Goal: Task Accomplishment & Management: Complete application form

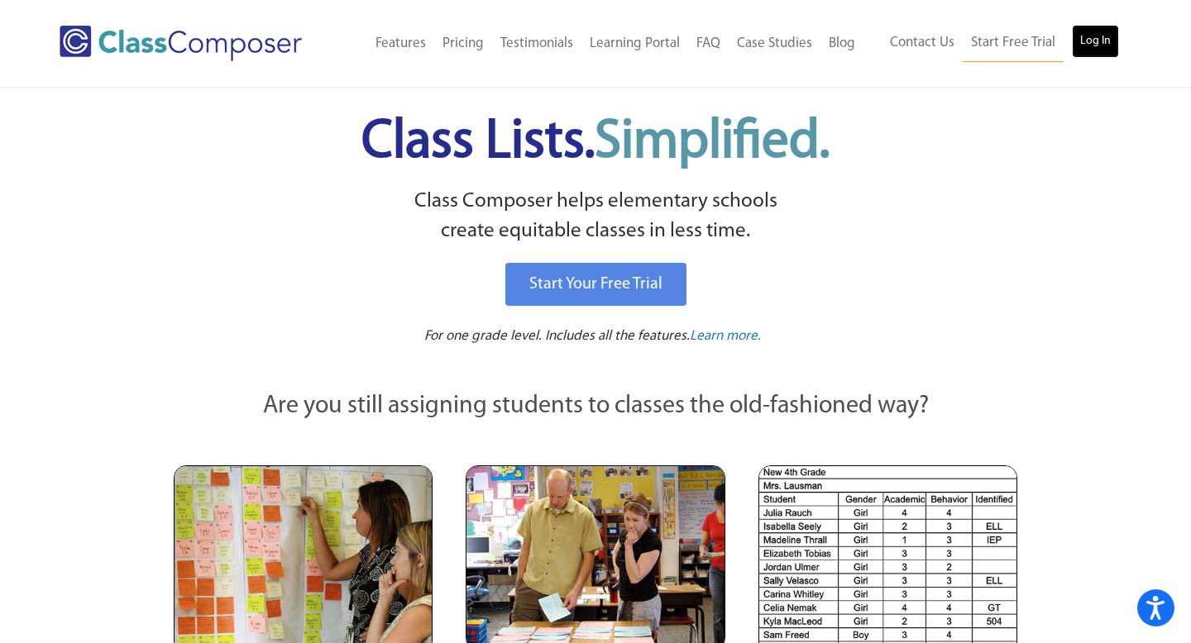
click at [1098, 49] on link "Log In" at bounding box center [1095, 41] width 47 height 33
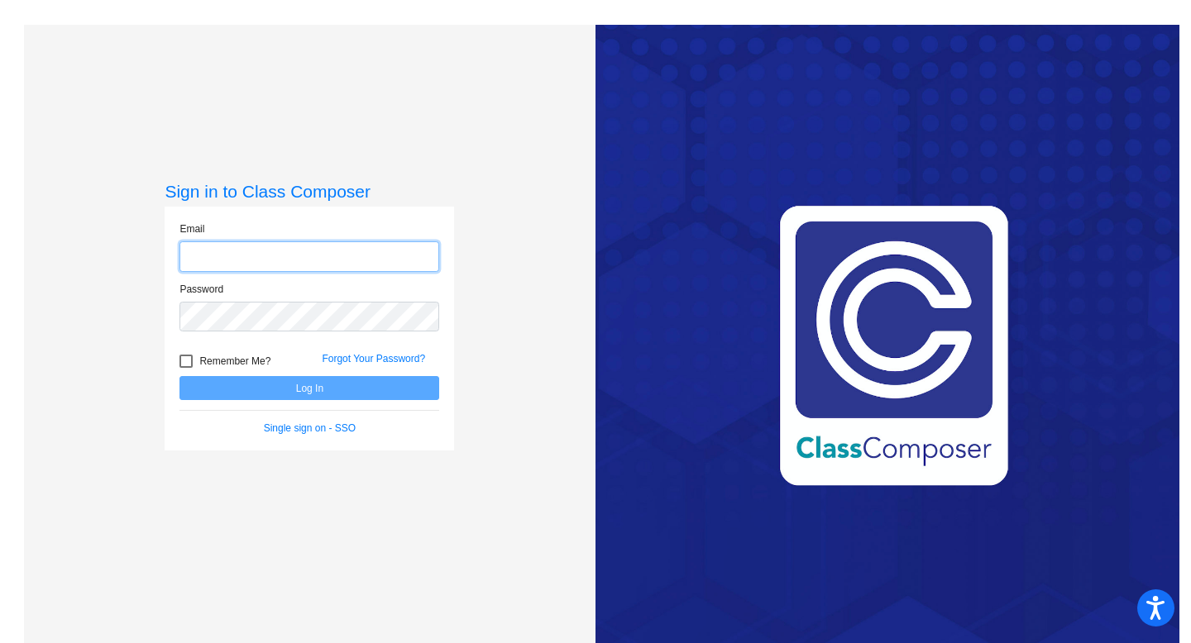
type input "[EMAIL_ADDRESS][DOMAIN_NAME]"
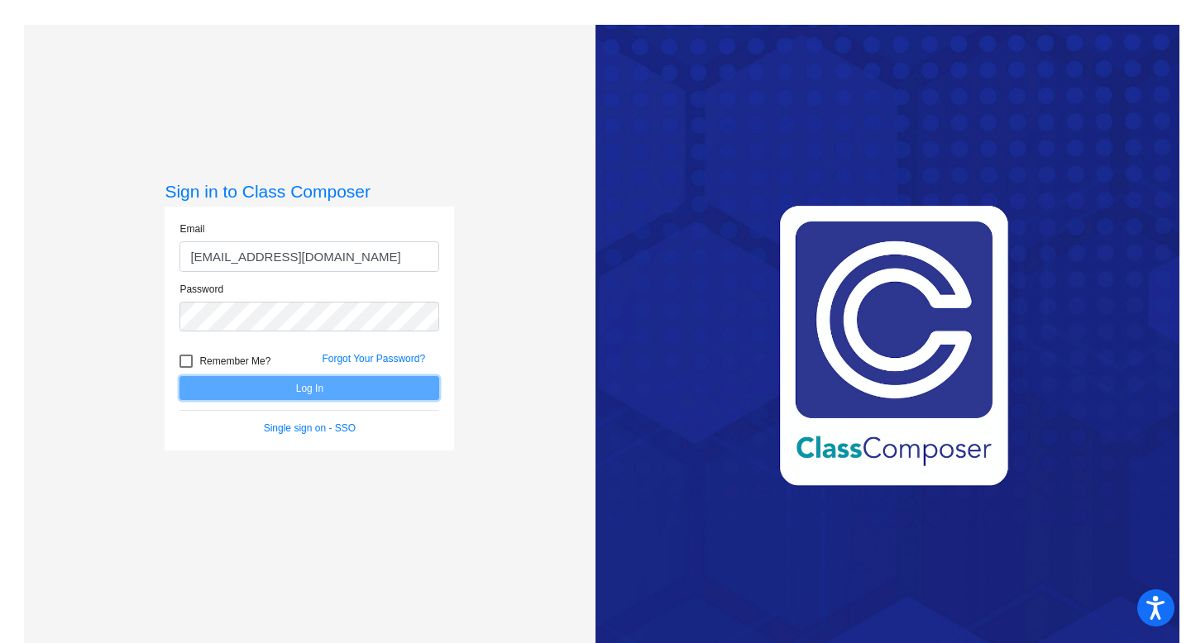
click at [295, 395] on button "Log In" at bounding box center [309, 388] width 260 height 24
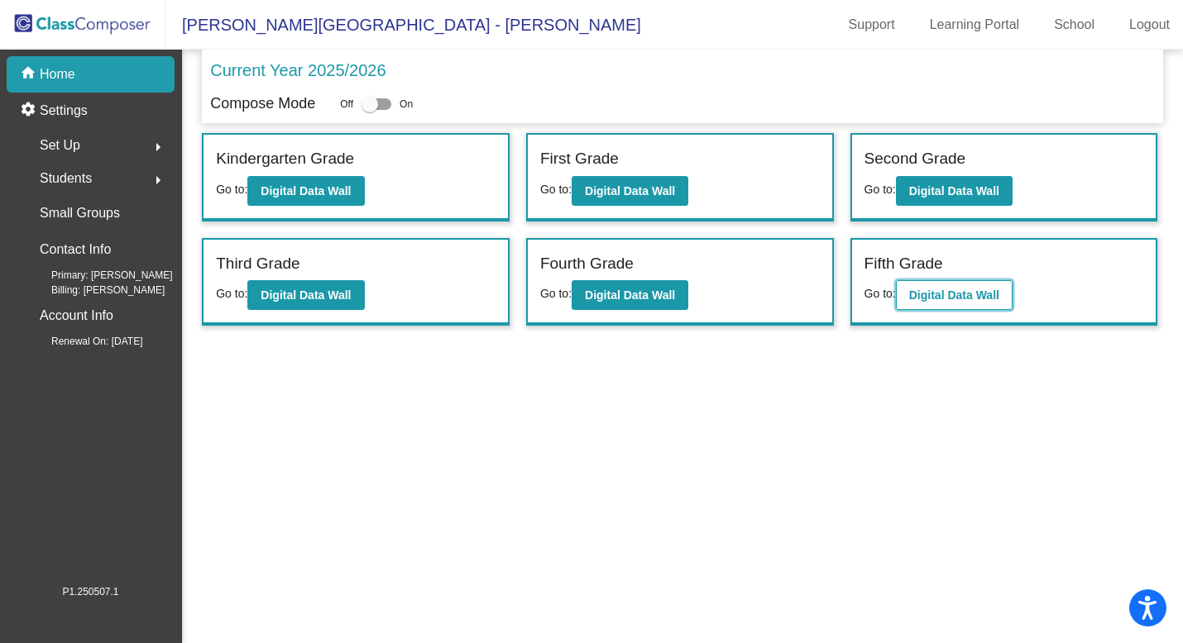
click at [949, 295] on b "Digital Data Wall" at bounding box center [954, 295] width 90 height 13
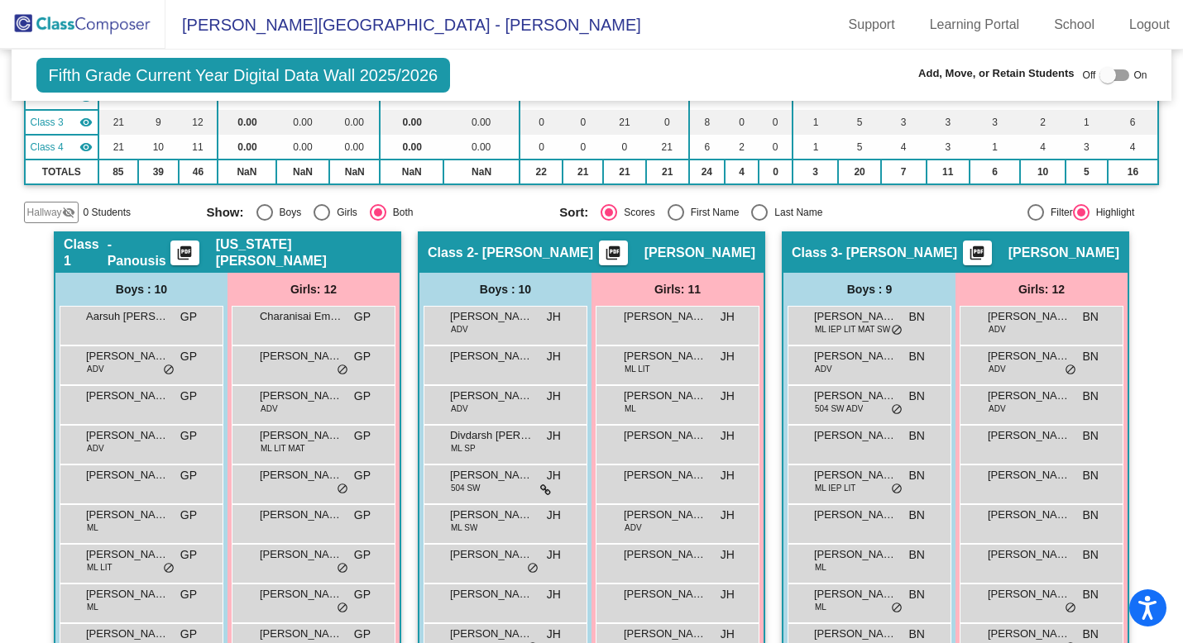
scroll to position [181, 0]
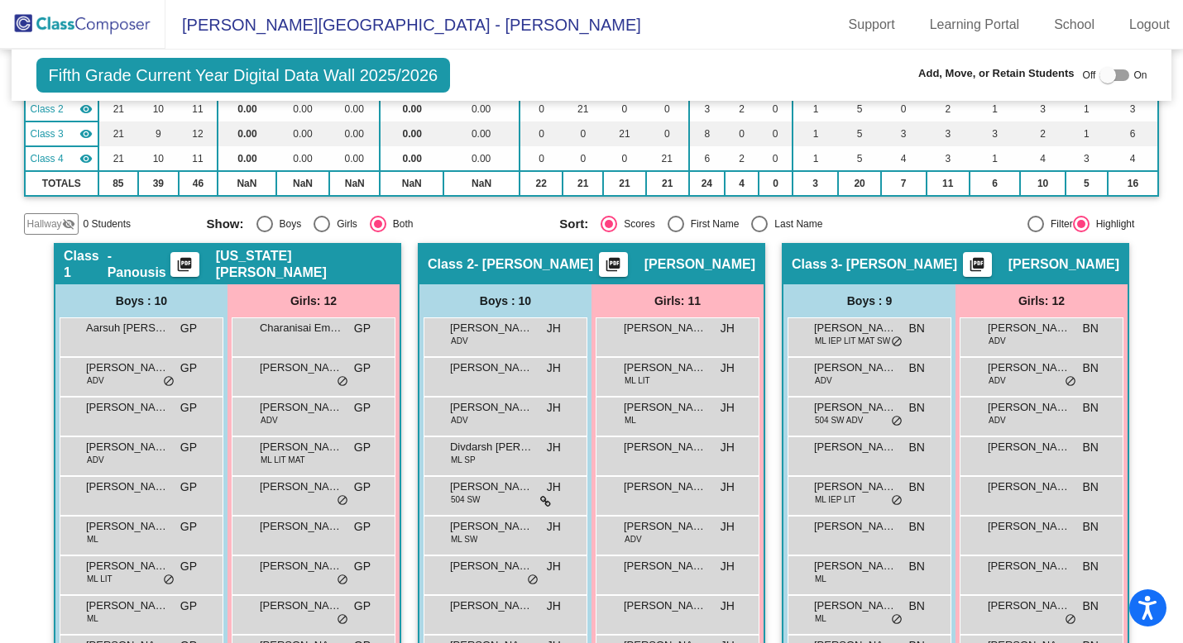
click at [1117, 74] on div at bounding box center [1114, 75] width 30 height 12
checkbox input "true"
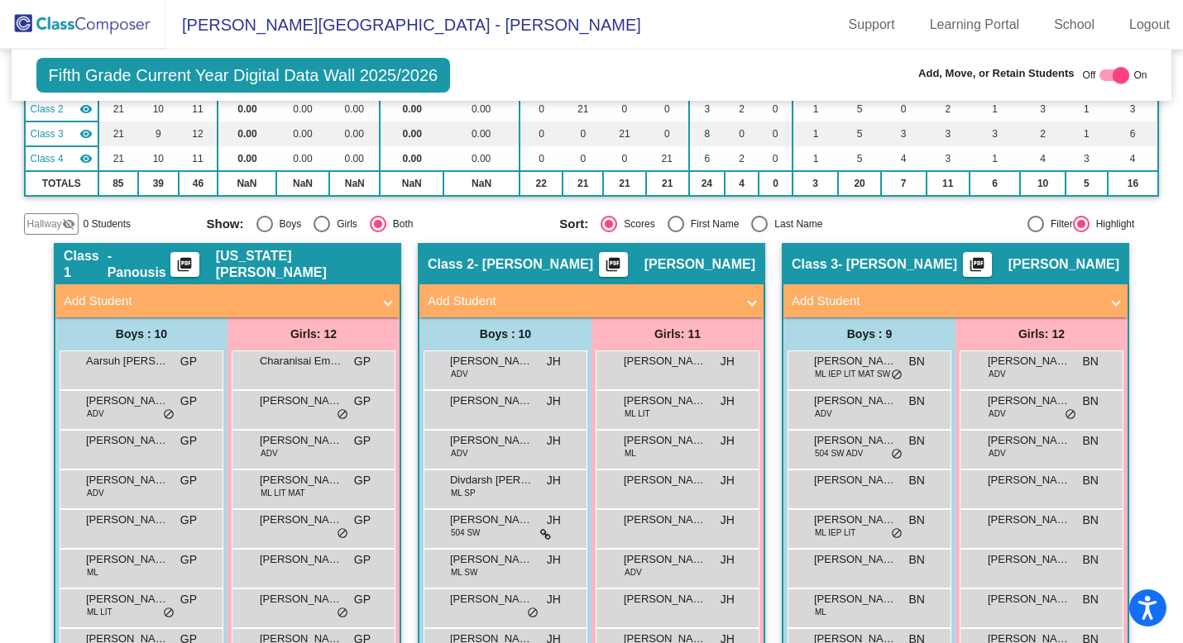
click at [748, 300] on span at bounding box center [751, 301] width 7 height 19
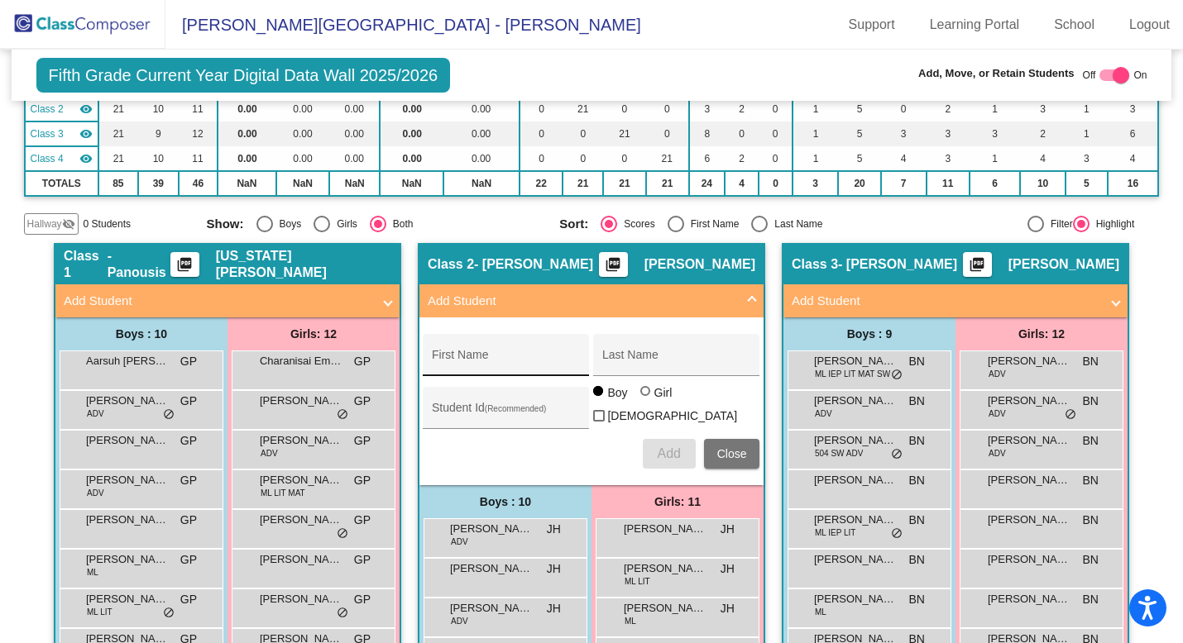
click at [483, 356] on input "First Name" at bounding box center [506, 361] width 149 height 13
paste input "[PERSON_NAME]"
type input "[PERSON_NAME]"
click at [624, 356] on input "Last Name" at bounding box center [676, 361] width 149 height 13
paste input "Savelieva"
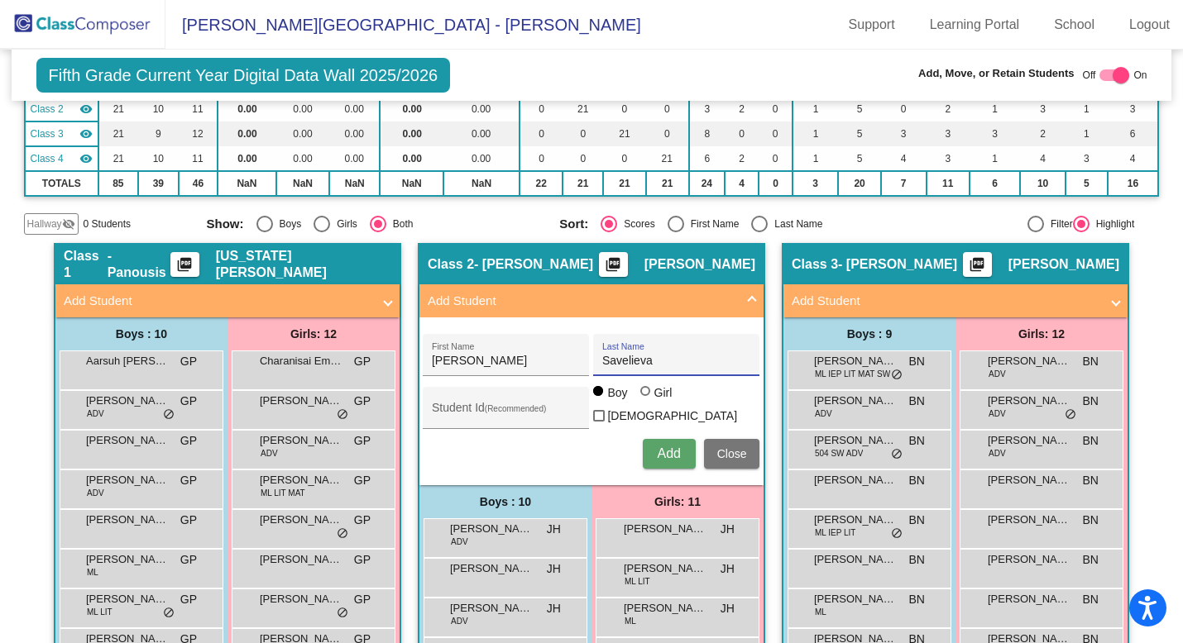
type input "Savelieva"
click at [643, 396] on div at bounding box center [645, 391] width 10 height 10
click at [646, 400] on input "Girl" at bounding box center [646, 399] width 1 height 1
radio input "true"
click at [662, 455] on span "Add" at bounding box center [668, 454] width 23 height 14
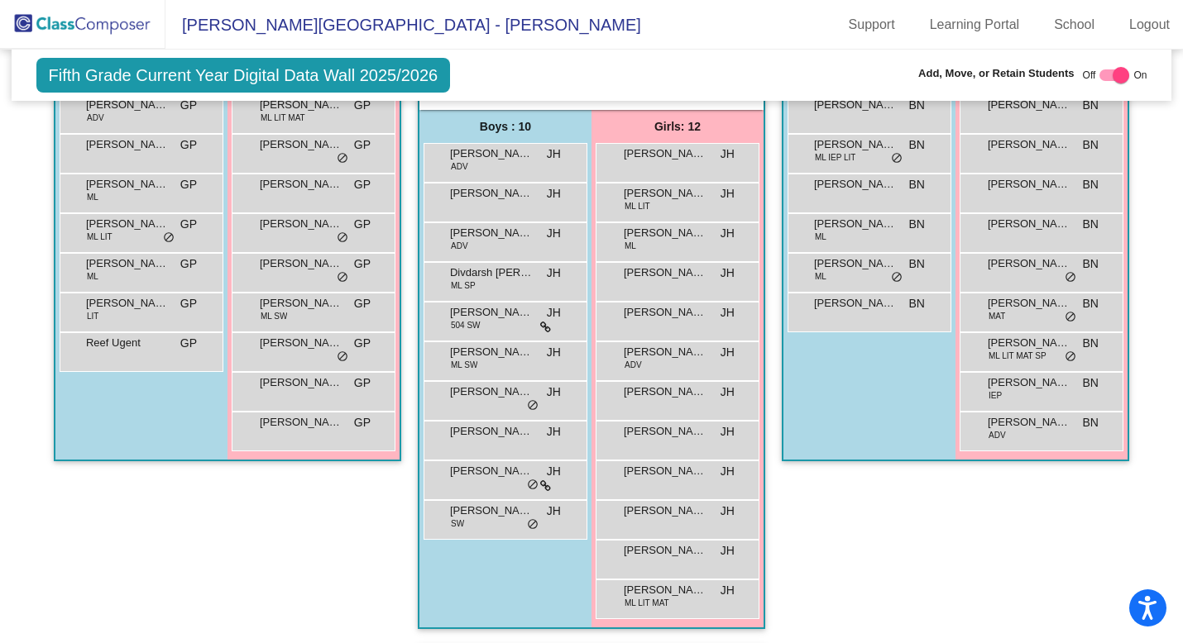
scroll to position [556, 0]
click at [670, 513] on span "[PERSON_NAME]" at bounding box center [665, 512] width 83 height 17
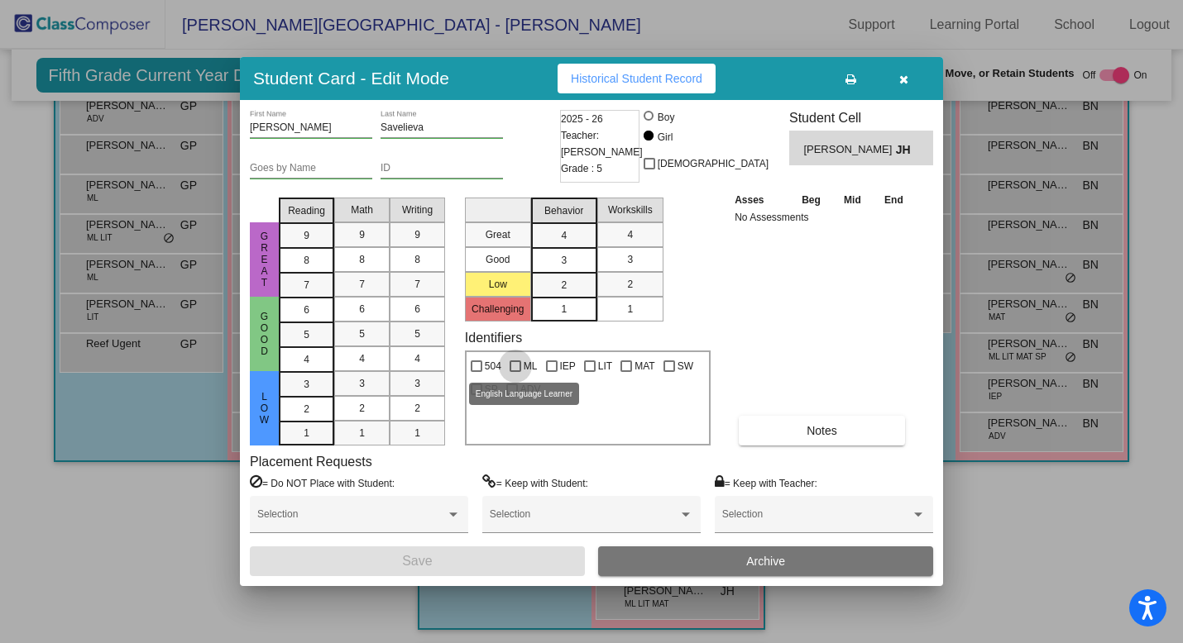
click at [516, 364] on div at bounding box center [515, 367] width 12 height 12
click at [515, 372] on input "ML" at bounding box center [514, 372] width 1 height 1
checkbox input "true"
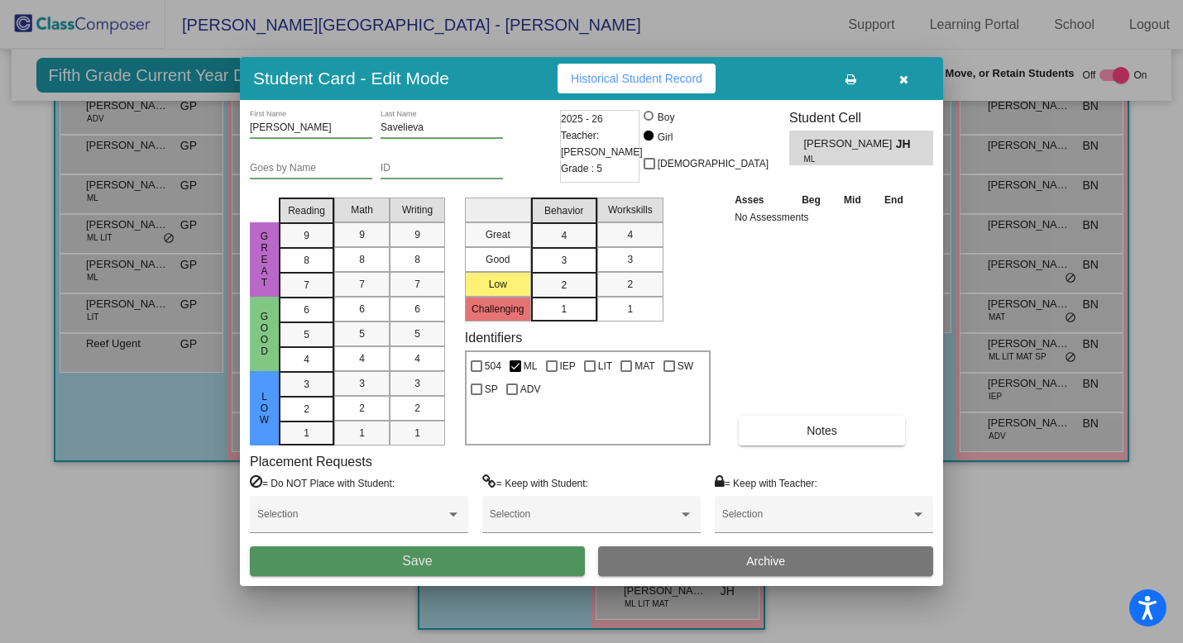
click at [449, 561] on button "Save" at bounding box center [417, 562] width 335 height 30
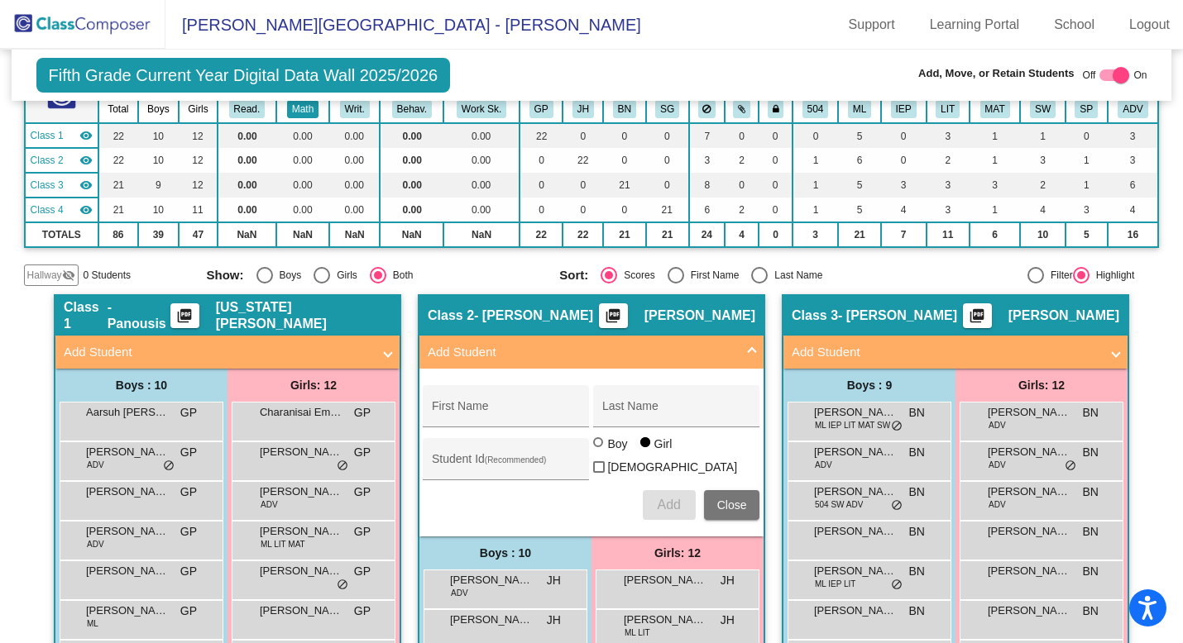
scroll to position [0, 0]
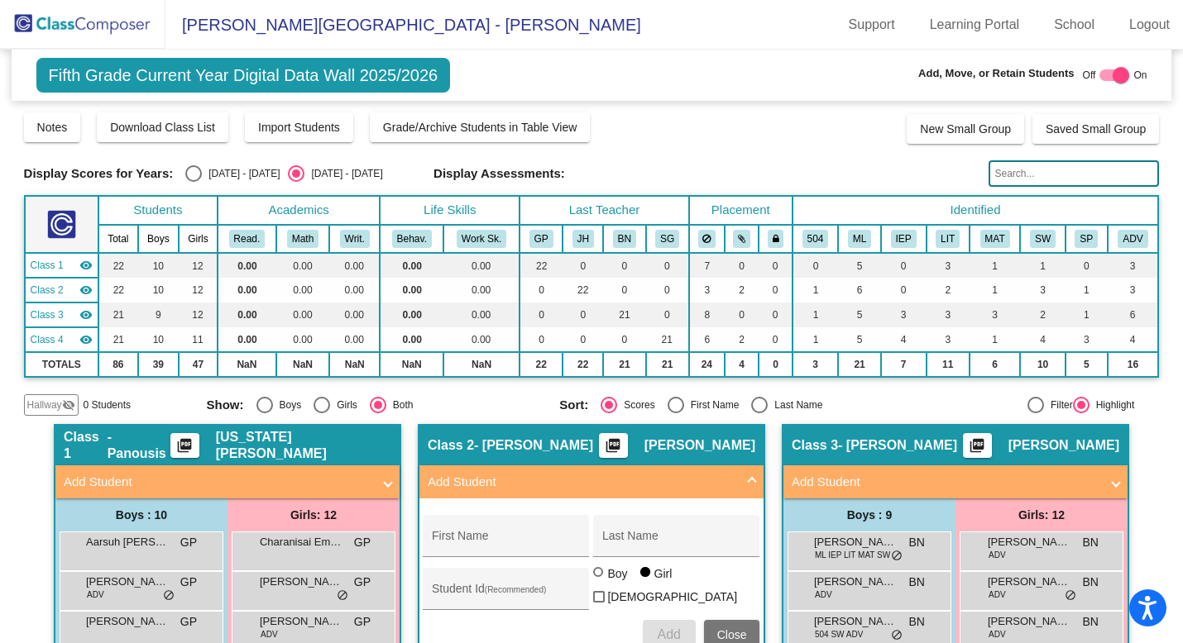
click at [98, 29] on img at bounding box center [82, 24] width 165 height 49
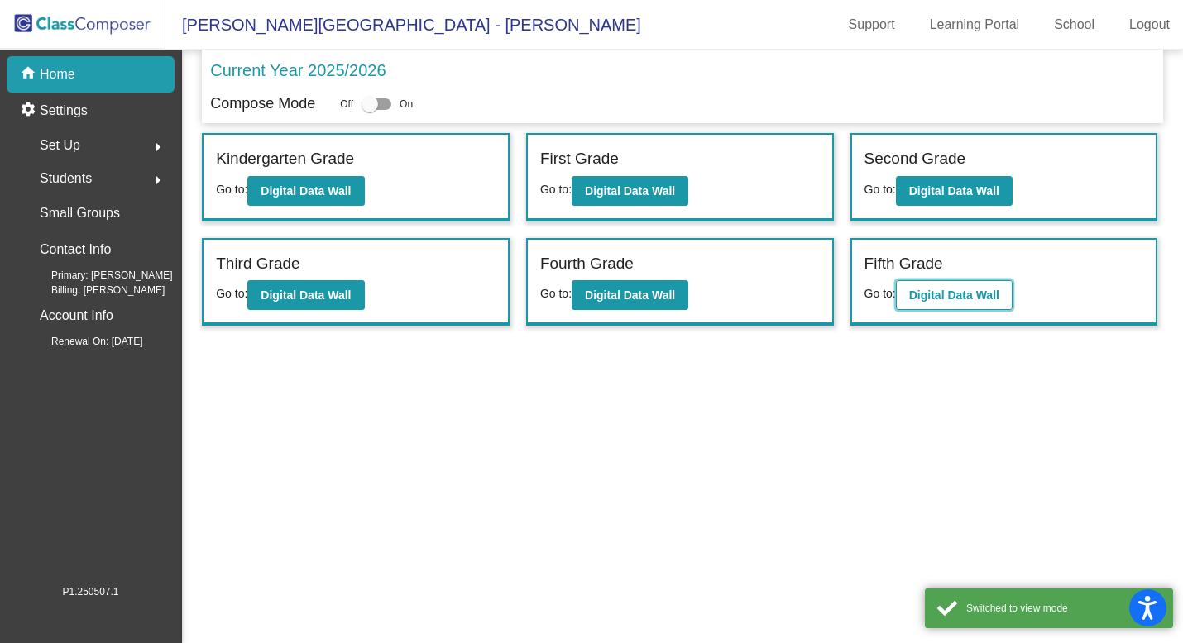
click at [991, 299] on b "Digital Data Wall" at bounding box center [954, 295] width 90 height 13
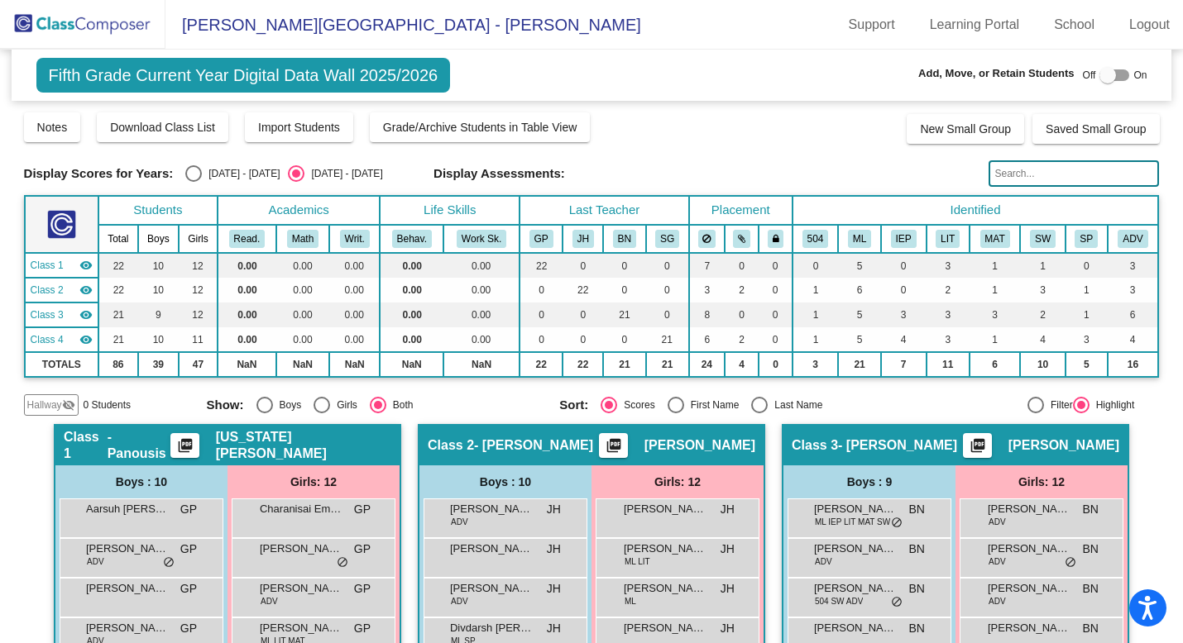
click at [98, 26] on img at bounding box center [82, 24] width 165 height 49
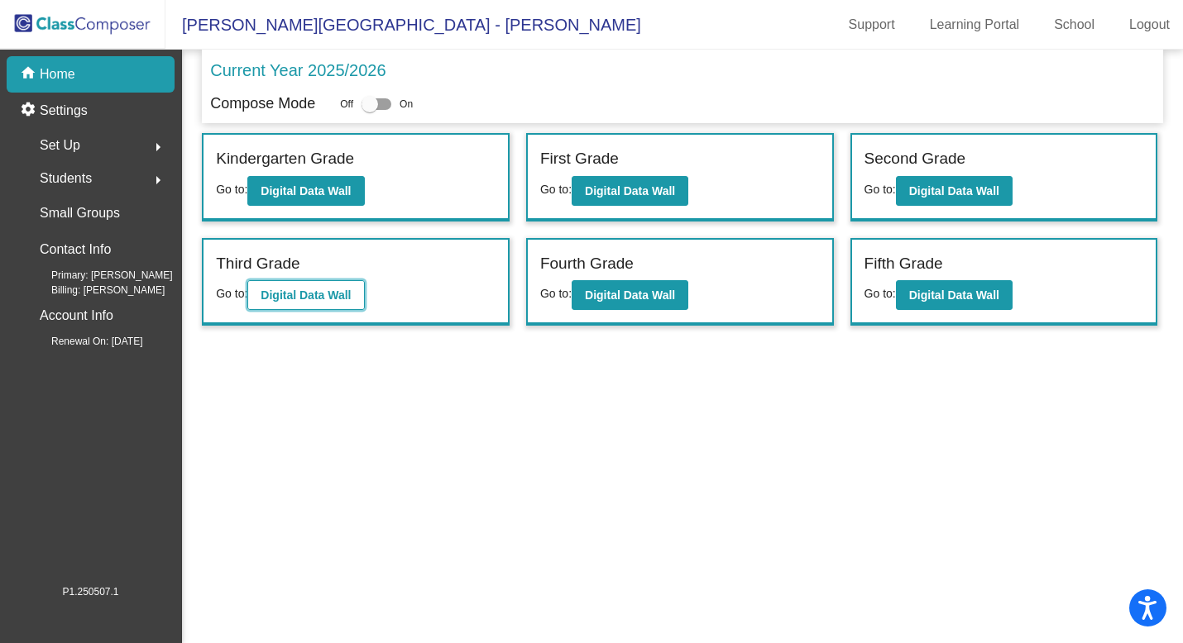
click at [330, 295] on b "Digital Data Wall" at bounding box center [306, 295] width 90 height 13
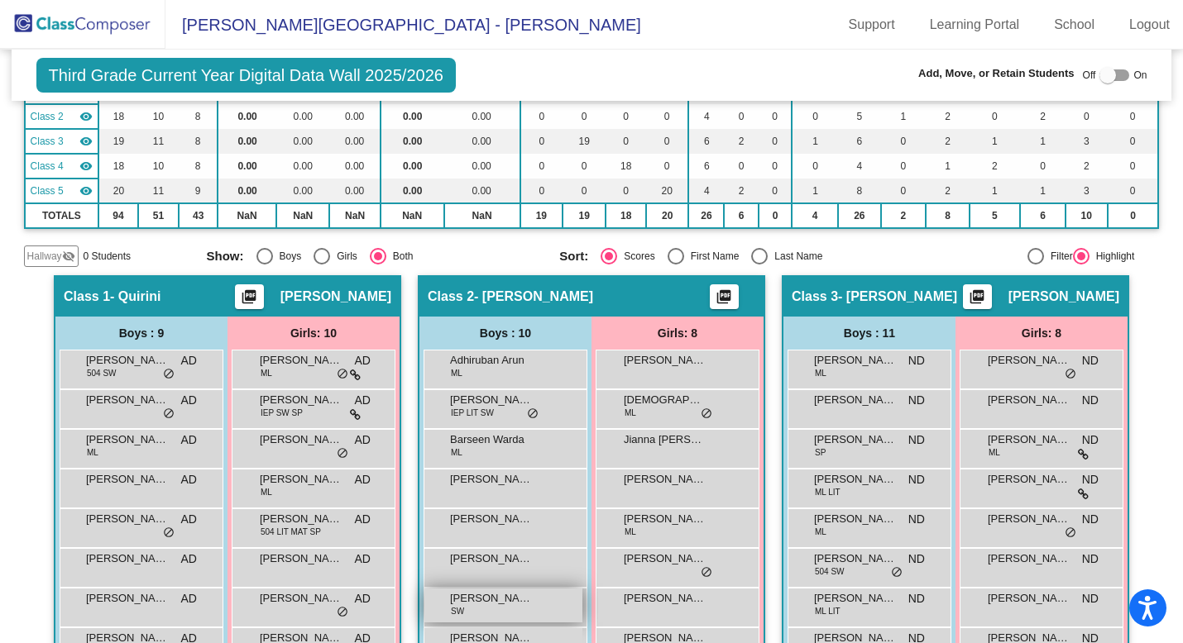
scroll to position [190, 0]
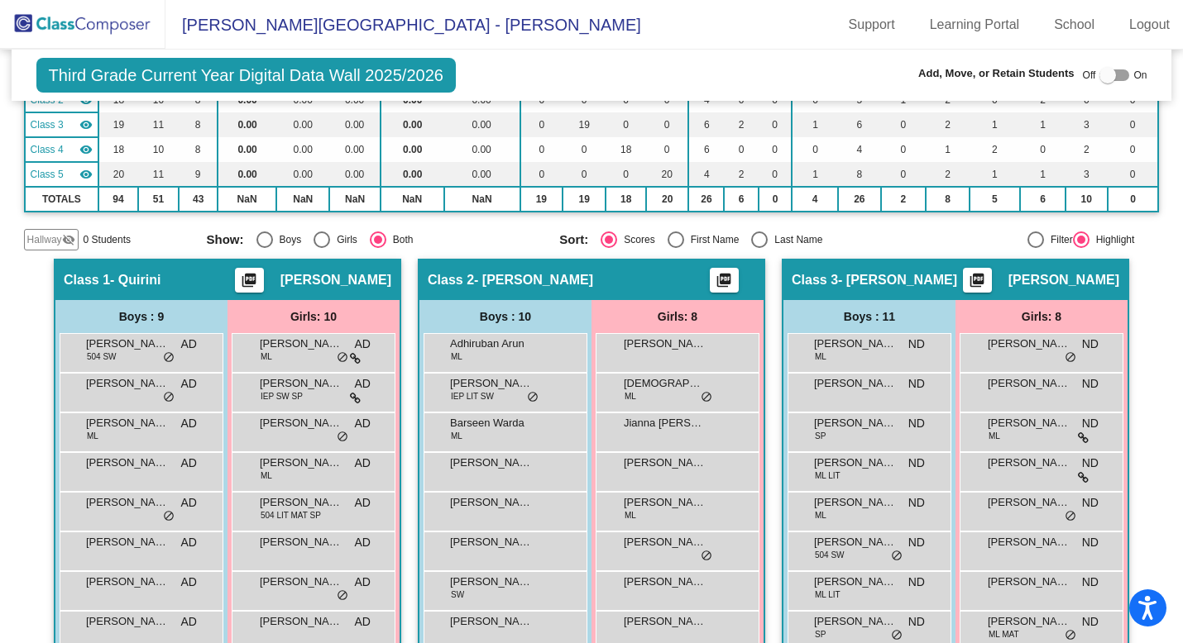
click at [1112, 74] on div at bounding box center [1114, 75] width 30 height 12
checkbox input "true"
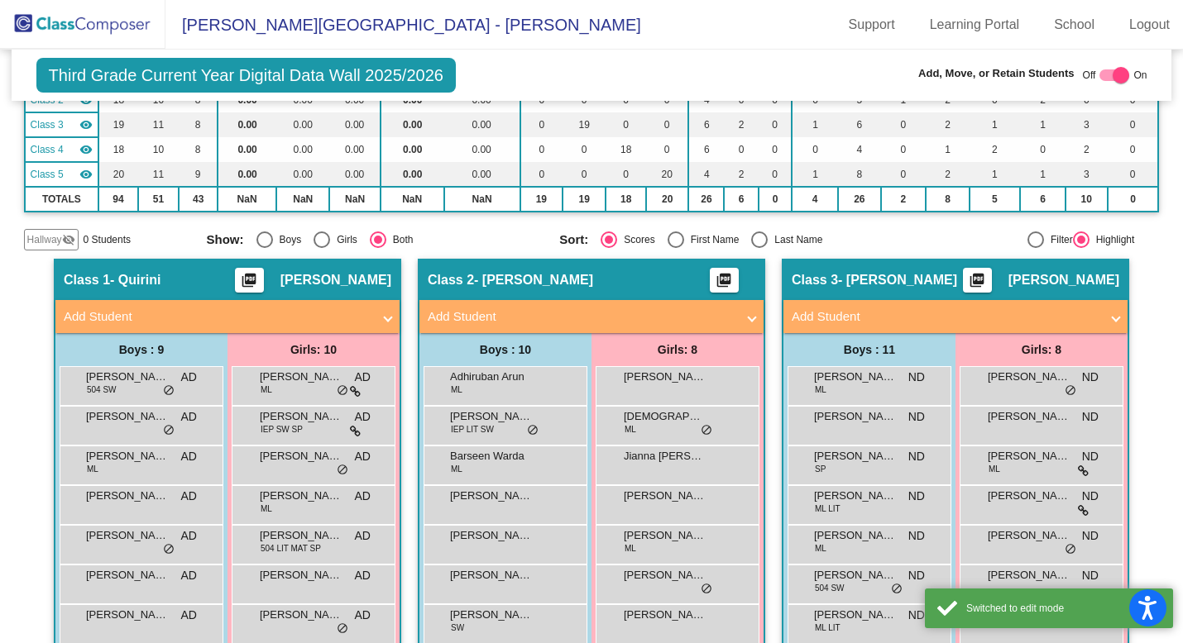
click at [537, 322] on mat-panel-title "Add Student" at bounding box center [582, 317] width 308 height 19
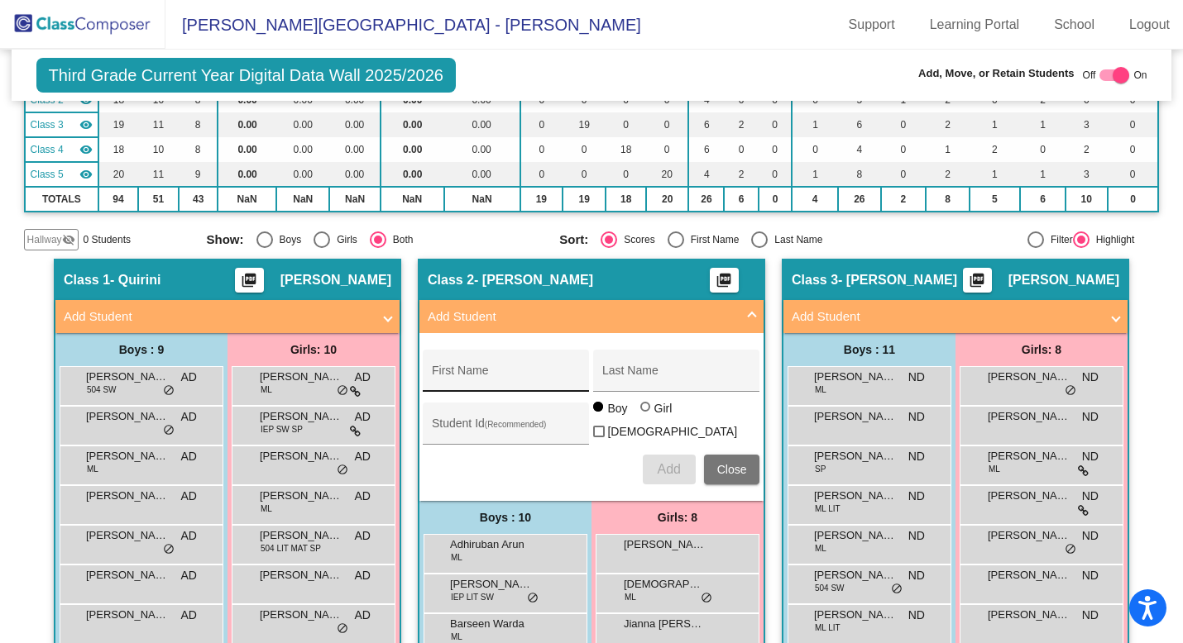
click at [466, 370] on input "First Name" at bounding box center [506, 376] width 149 height 13
paste input "[PERSON_NAME]"
type input "[PERSON_NAME]"
click at [692, 362] on div "Last Name" at bounding box center [676, 376] width 149 height 34
paste input "Satarkulov"
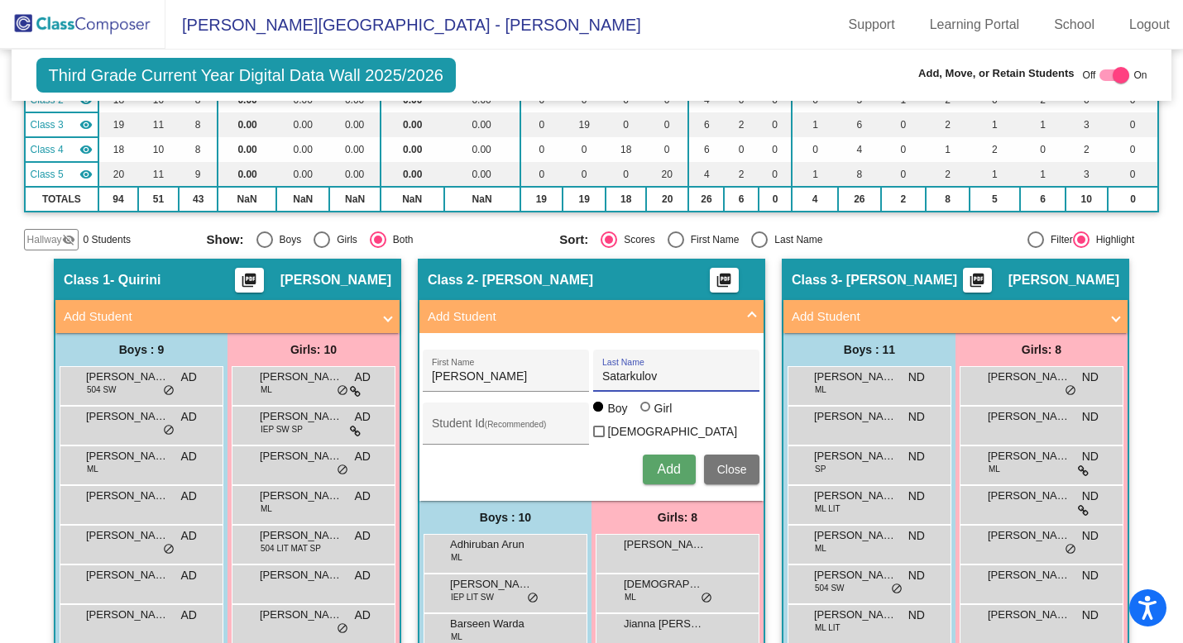
type input "Satarkulov"
click at [674, 469] on span "Add" at bounding box center [668, 469] width 23 height 14
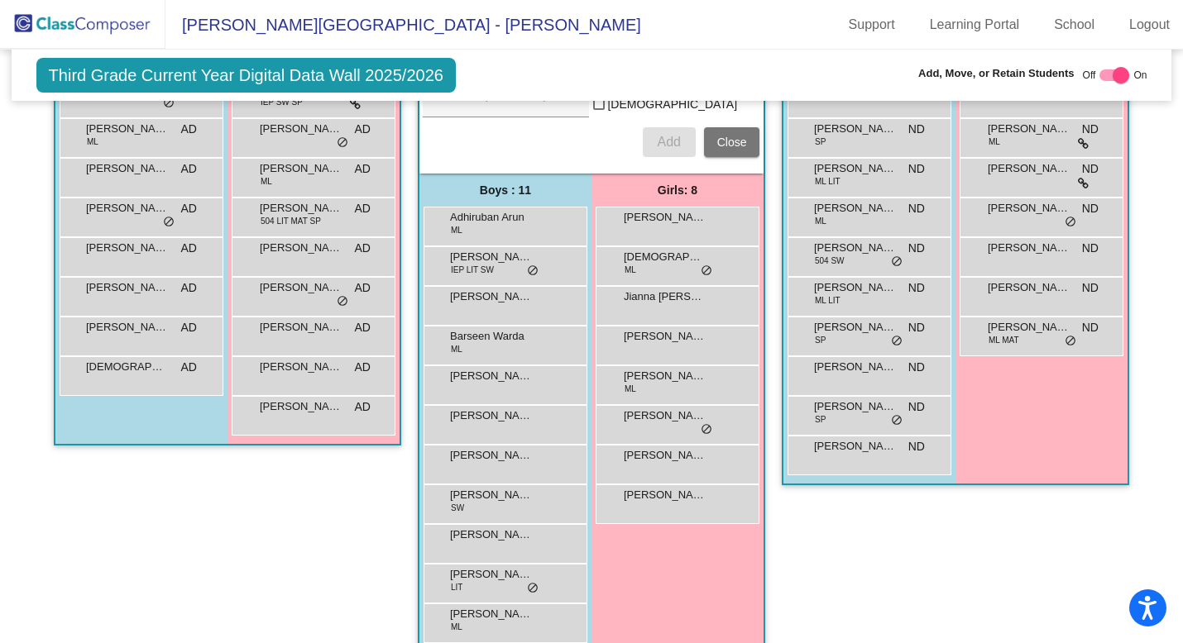
scroll to position [390, 0]
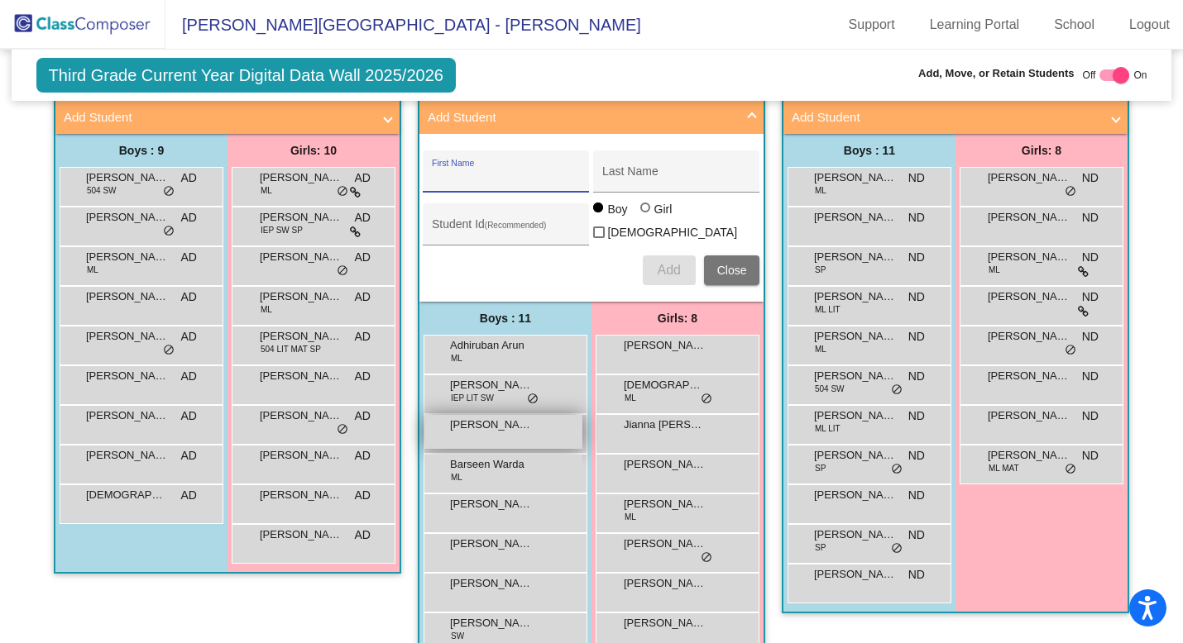
click at [533, 418] on div "[PERSON_NAME] lock do_not_disturb_alt" at bounding box center [503, 432] width 158 height 34
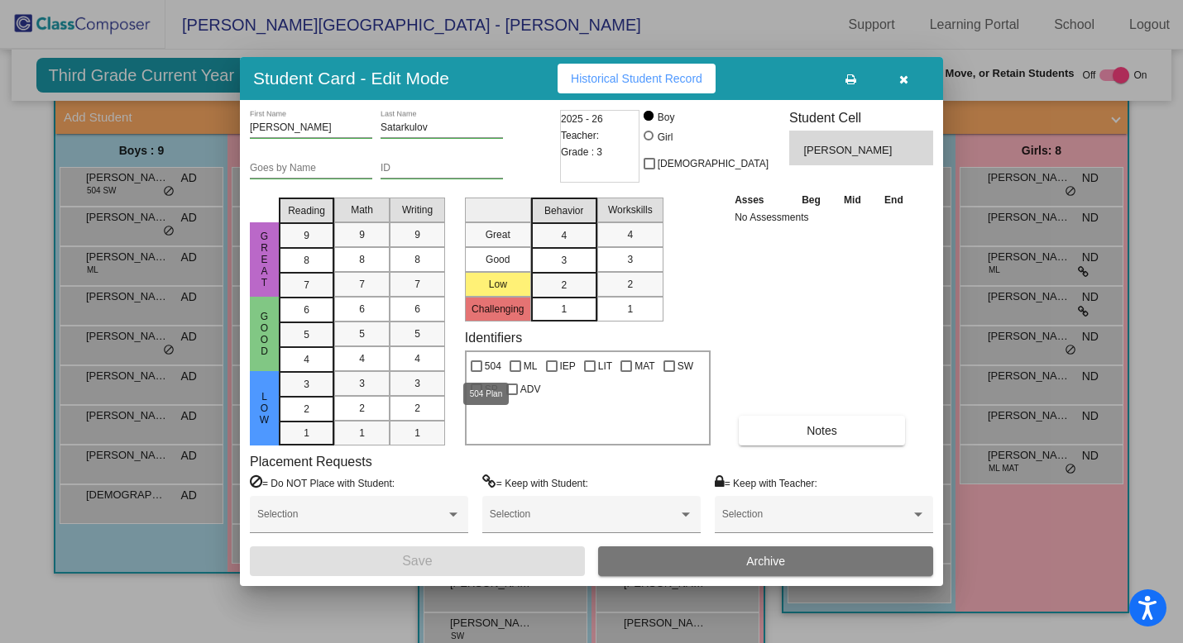
click at [478, 366] on div at bounding box center [477, 367] width 12 height 12
click at [476, 372] on input "504" at bounding box center [476, 372] width 1 height 1
checkbox input "true"
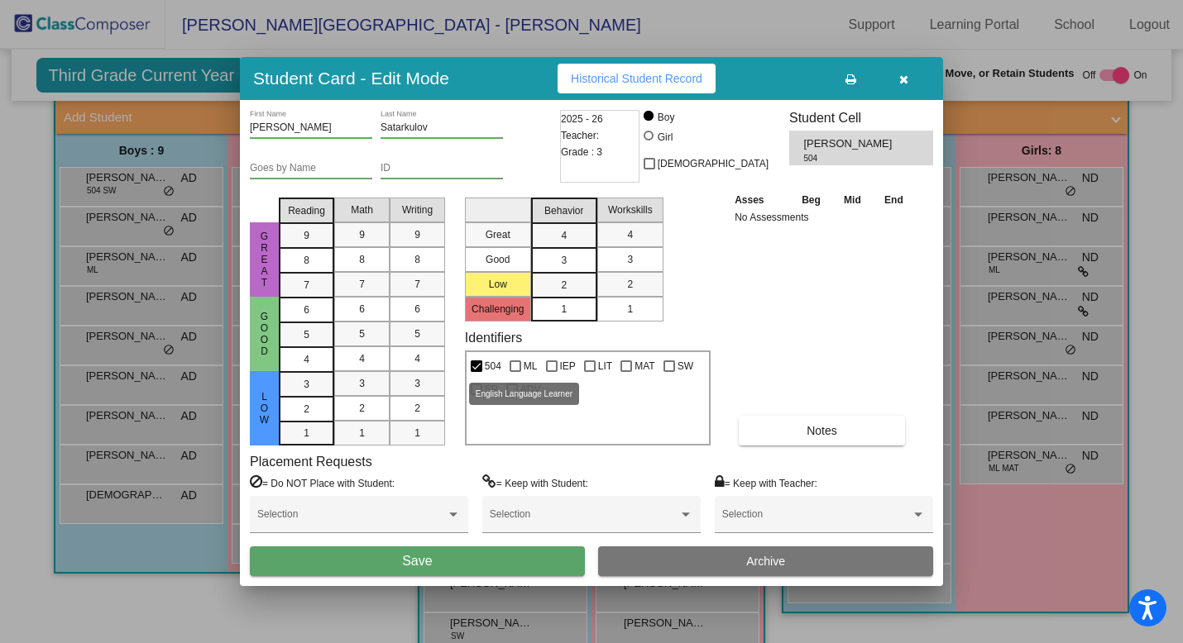
click at [517, 366] on div at bounding box center [515, 367] width 12 height 12
click at [515, 372] on input "ML" at bounding box center [514, 372] width 1 height 1
click at [518, 363] on div at bounding box center [515, 367] width 12 height 12
click at [515, 372] on input "ML" at bounding box center [514, 372] width 1 height 1
checkbox input "false"
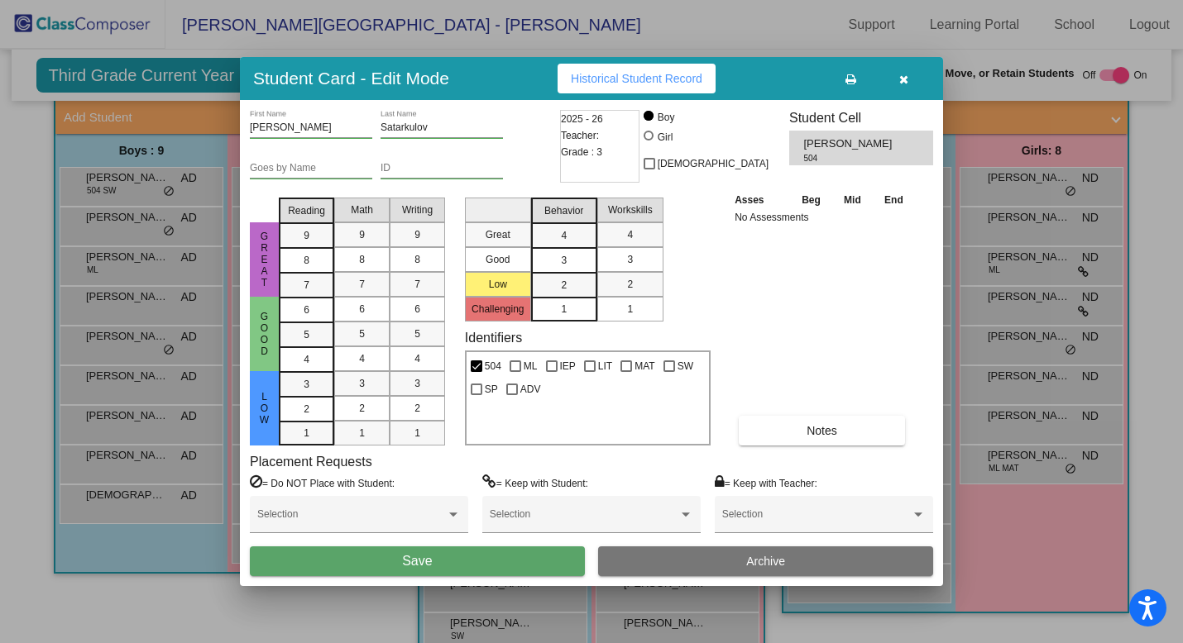
click at [442, 563] on button "Save" at bounding box center [417, 562] width 335 height 30
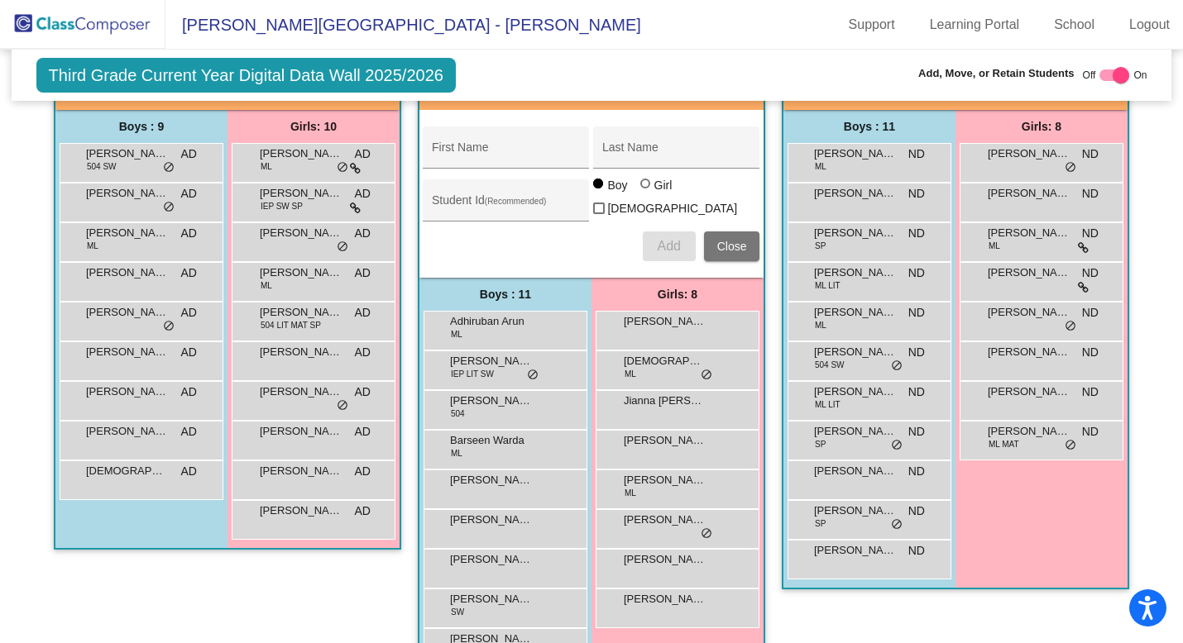
scroll to position [355, 0]
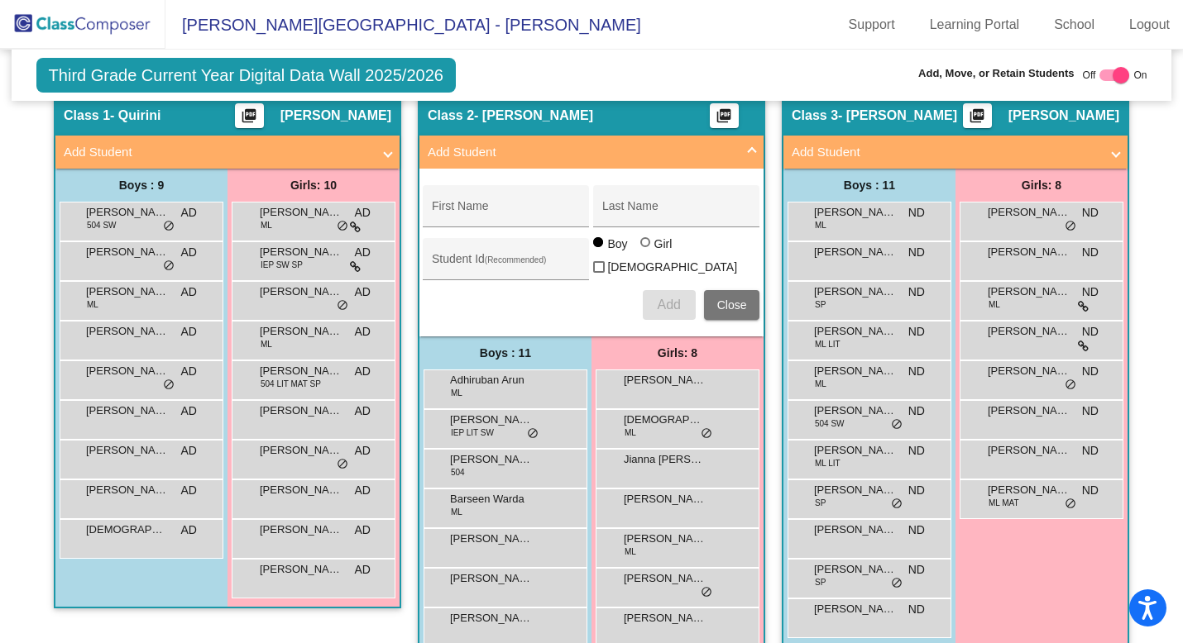
click at [727, 302] on span "Close" at bounding box center [732, 305] width 30 height 13
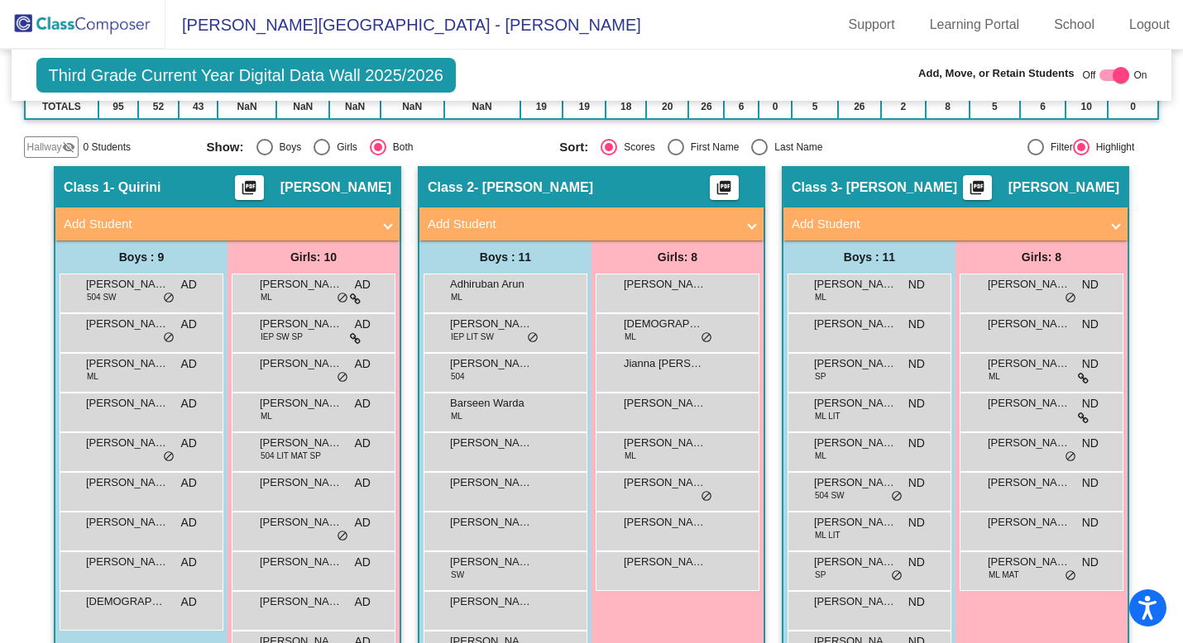
scroll to position [0, 0]
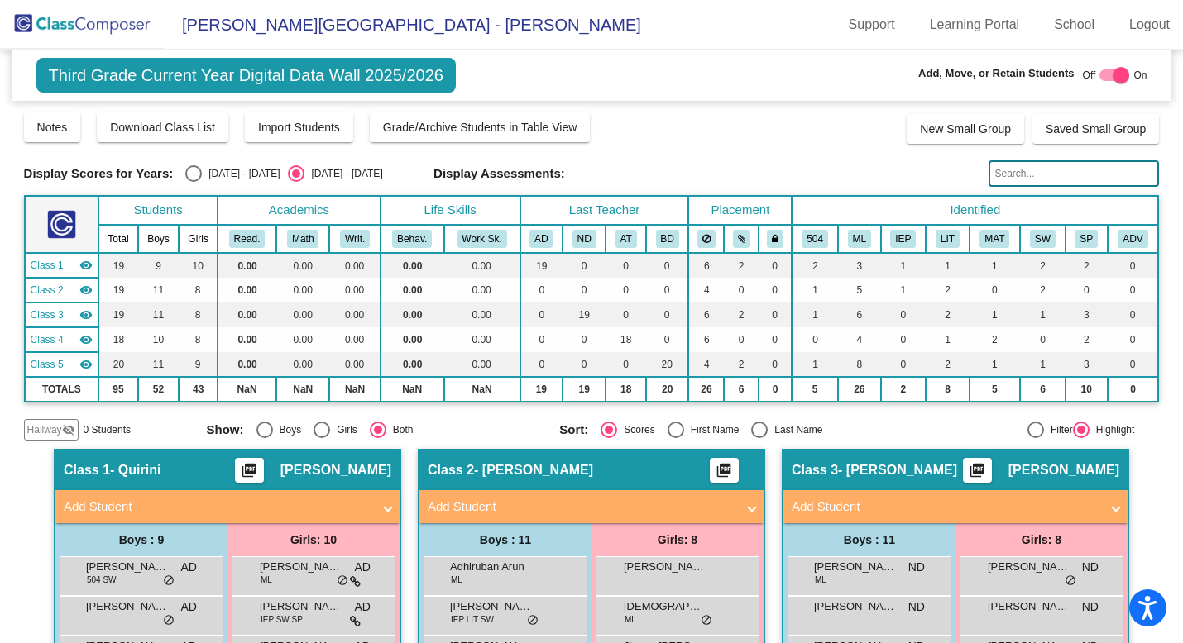
click at [81, 16] on img at bounding box center [82, 24] width 165 height 49
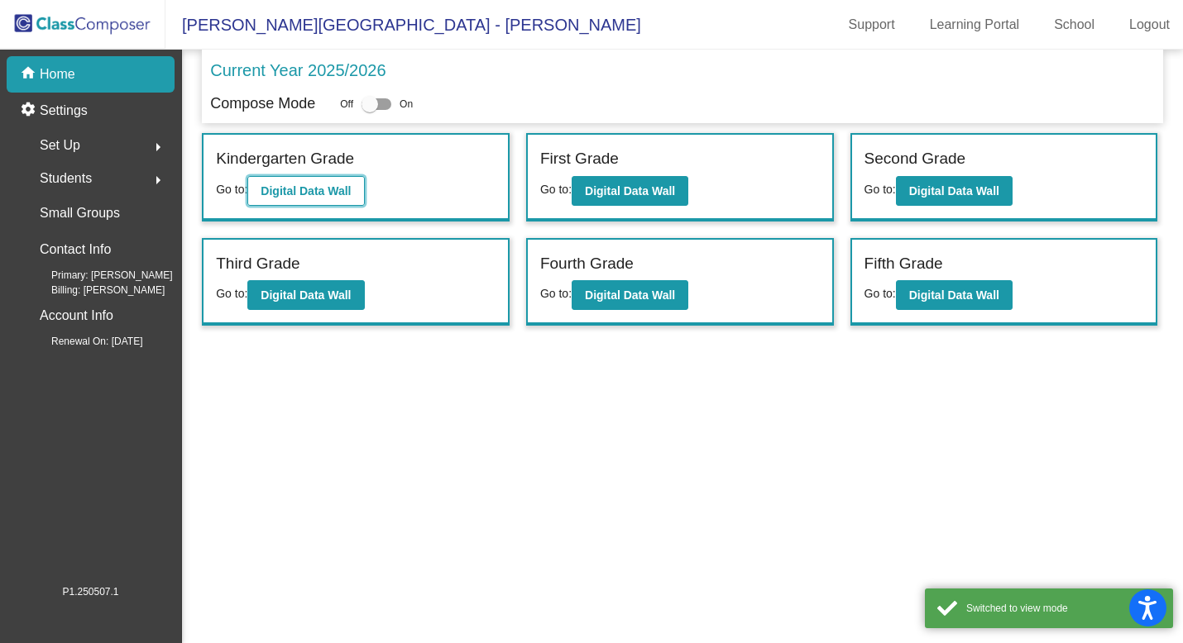
click at [328, 194] on b "Digital Data Wall" at bounding box center [306, 190] width 90 height 13
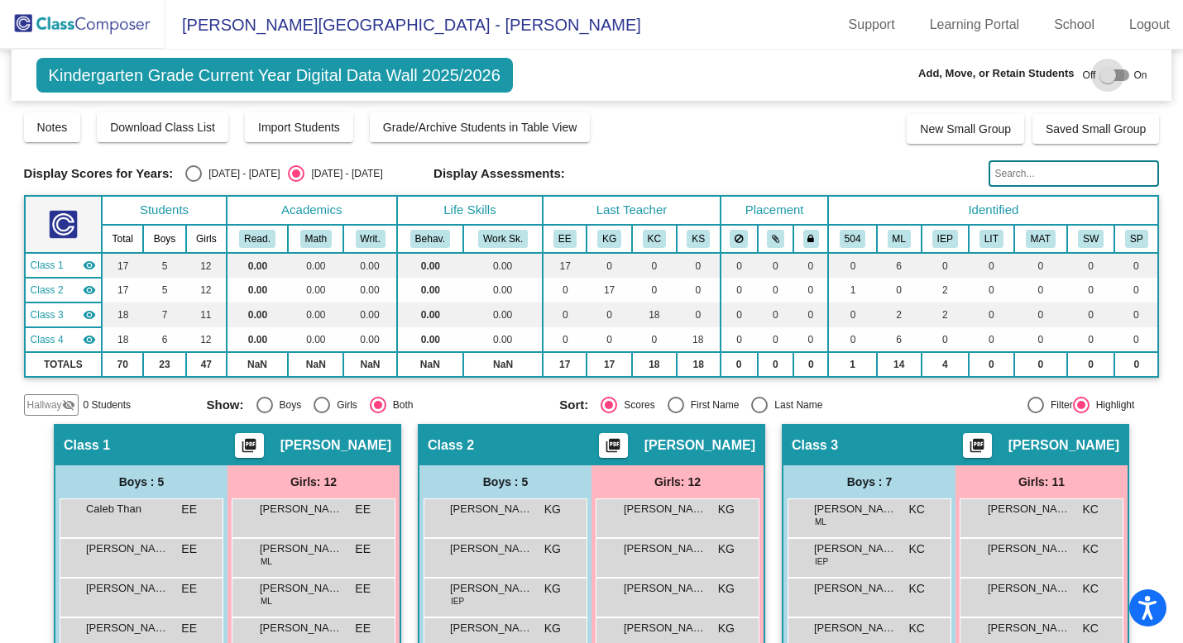
click at [1110, 73] on div at bounding box center [1114, 75] width 30 height 12
checkbox input "true"
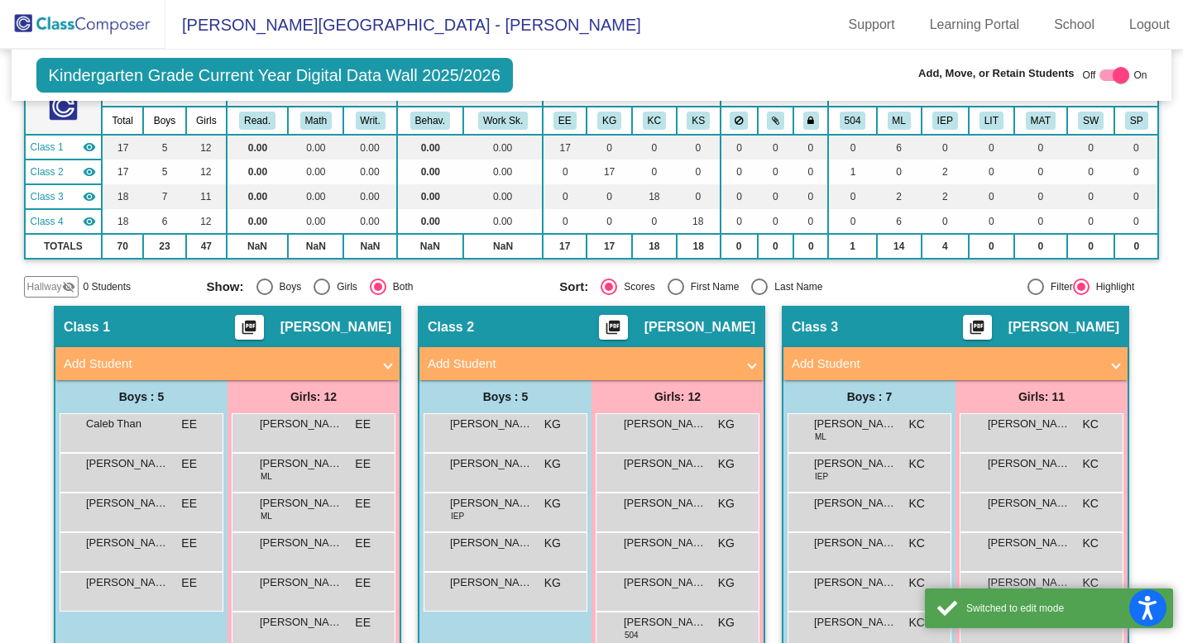
scroll to position [123, 0]
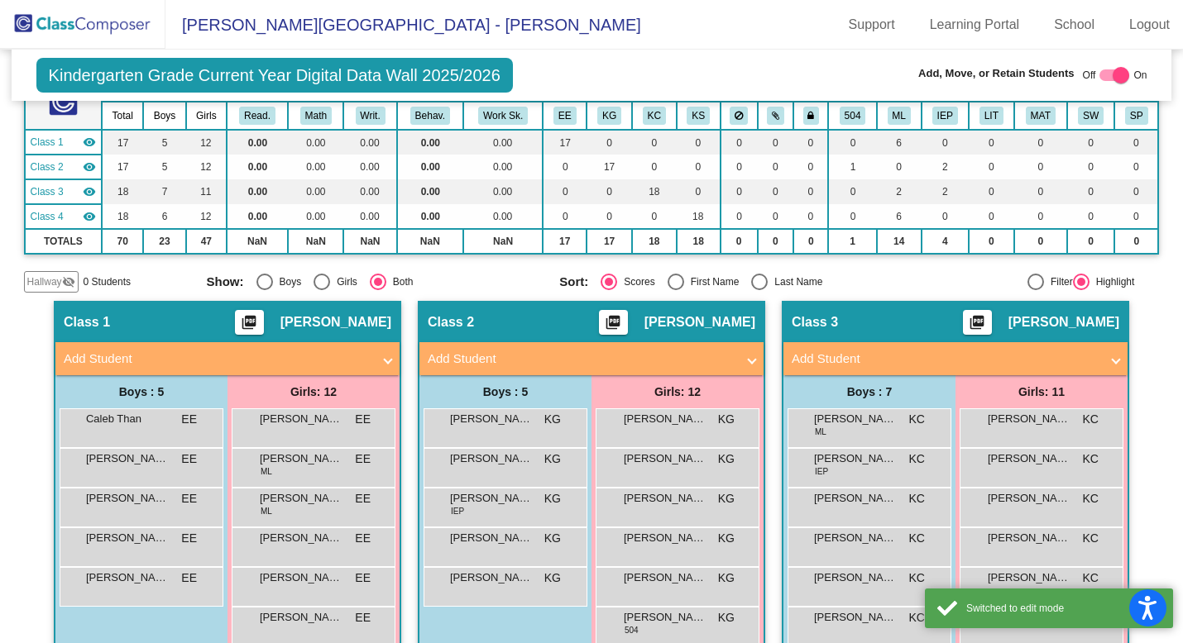
click at [174, 353] on mat-panel-title "Add Student" at bounding box center [218, 359] width 308 height 19
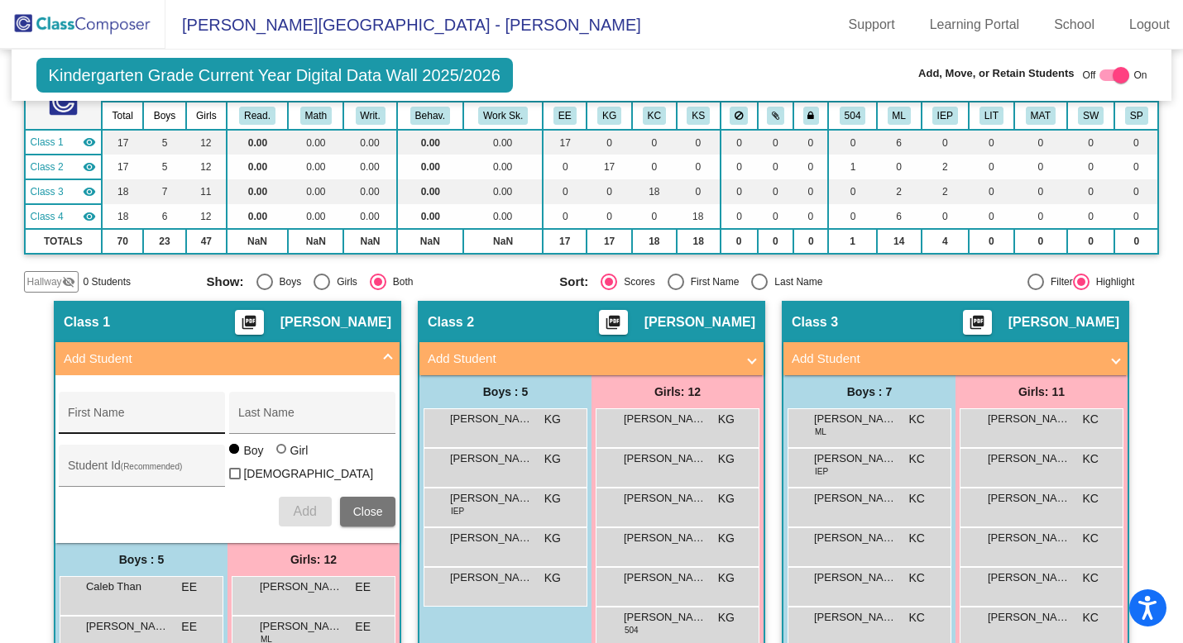
click at [134, 413] on input "First Name" at bounding box center [142, 419] width 149 height 13
paste input "Hussain"
type input "Hussain"
click at [268, 421] on input "Last Name" at bounding box center [312, 419] width 149 height 13
paste input "[PERSON_NAME]"
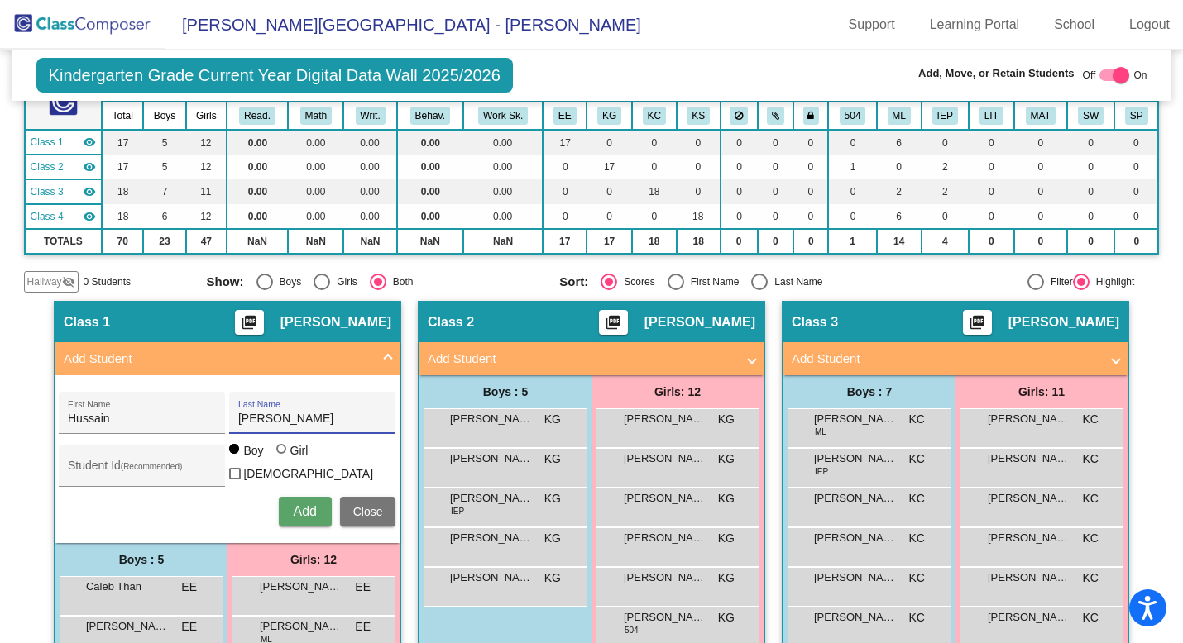
type input "[PERSON_NAME]"
click at [296, 507] on span "Add" at bounding box center [304, 511] width 23 height 14
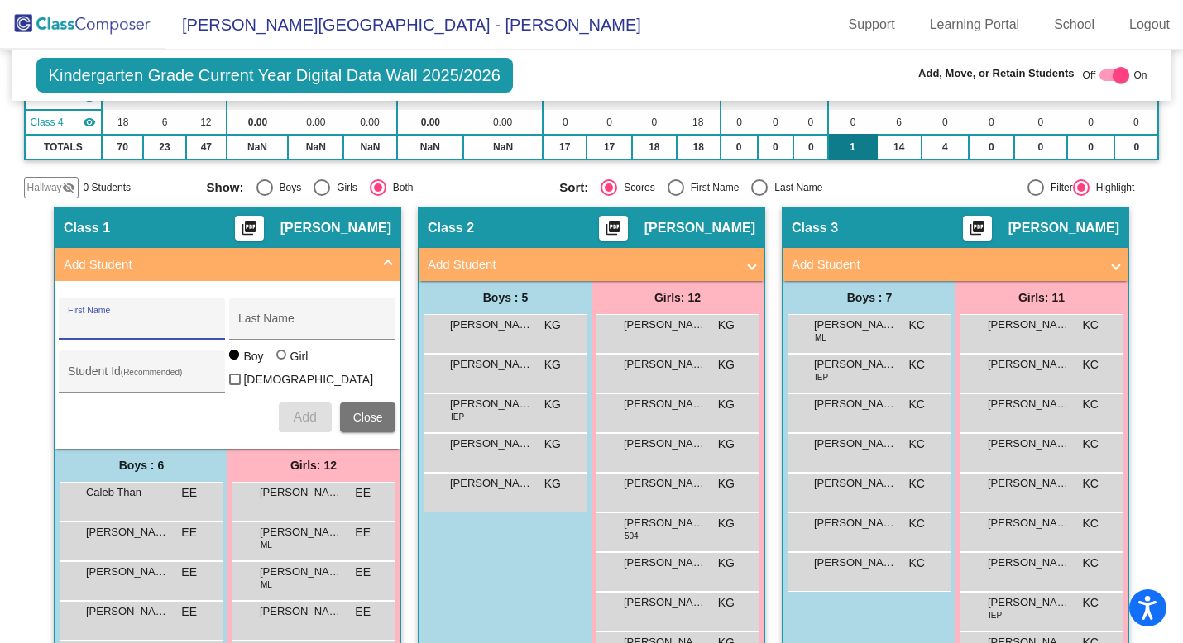
scroll to position [218, 0]
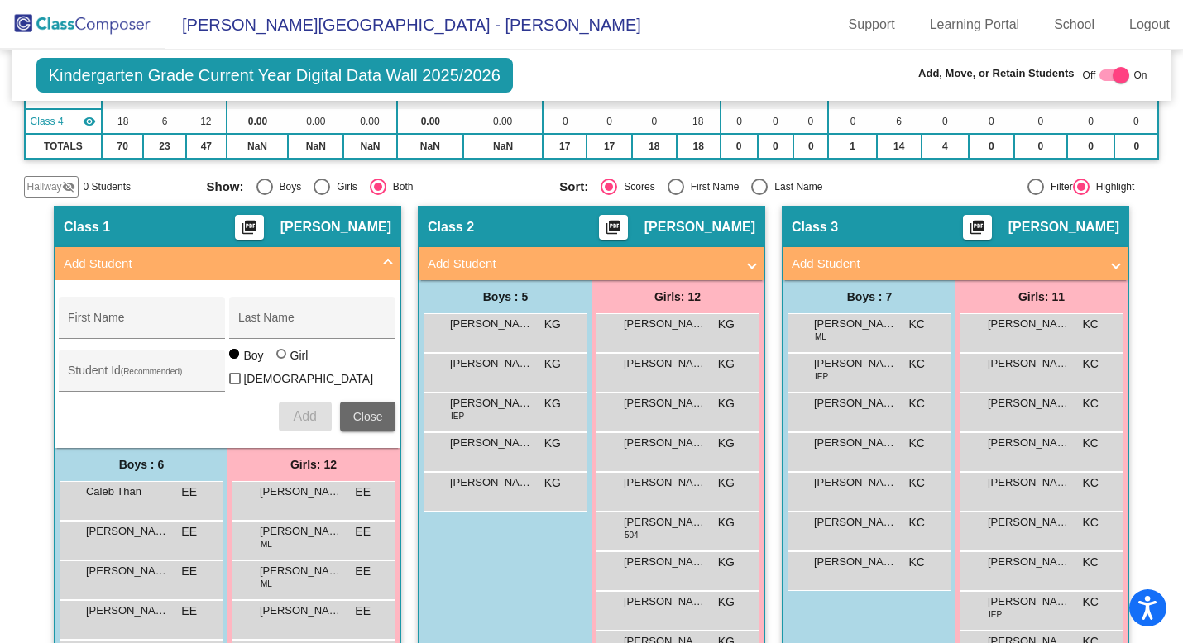
click at [368, 414] on span "Close" at bounding box center [368, 416] width 30 height 13
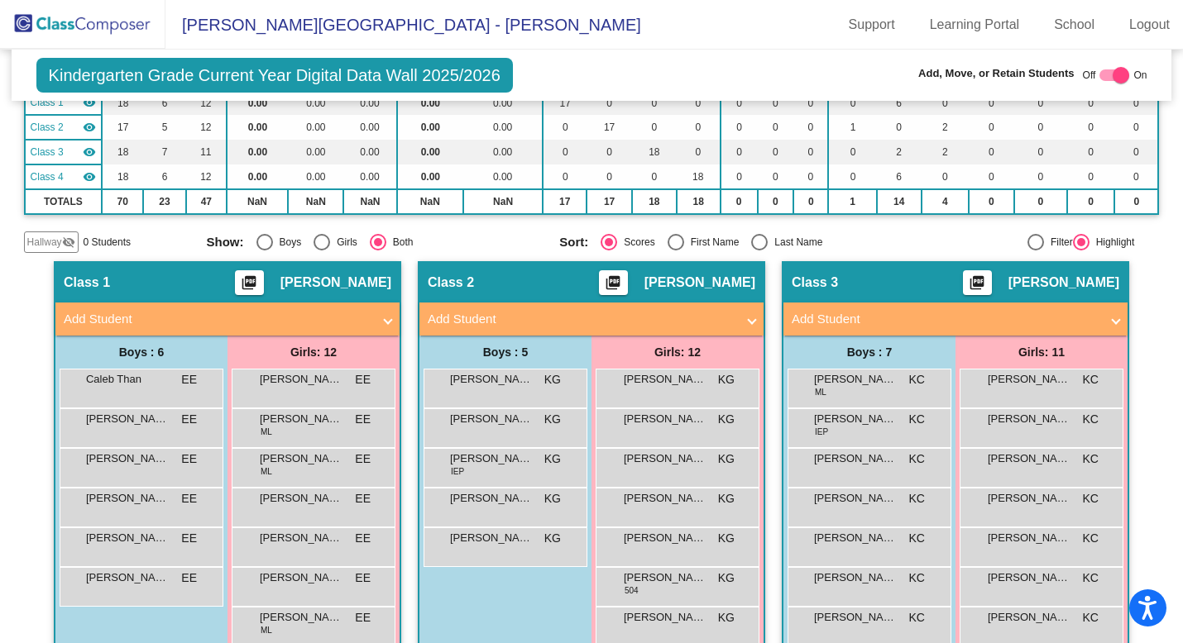
scroll to position [0, 0]
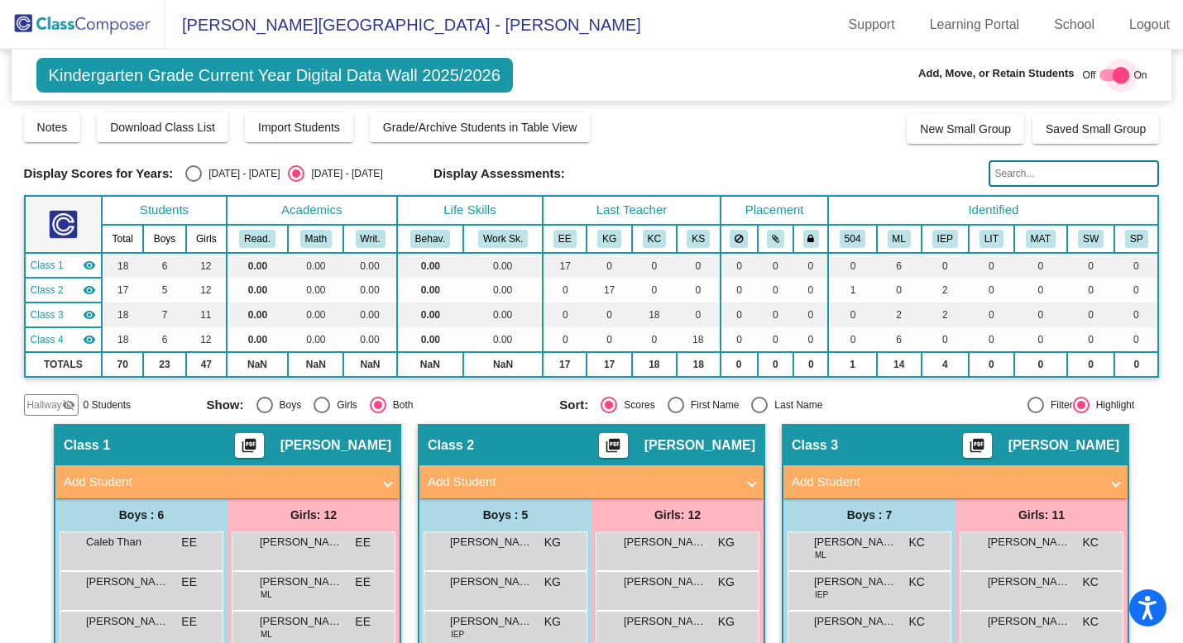
click at [1099, 75] on div at bounding box center [1114, 75] width 30 height 12
checkbox input "false"
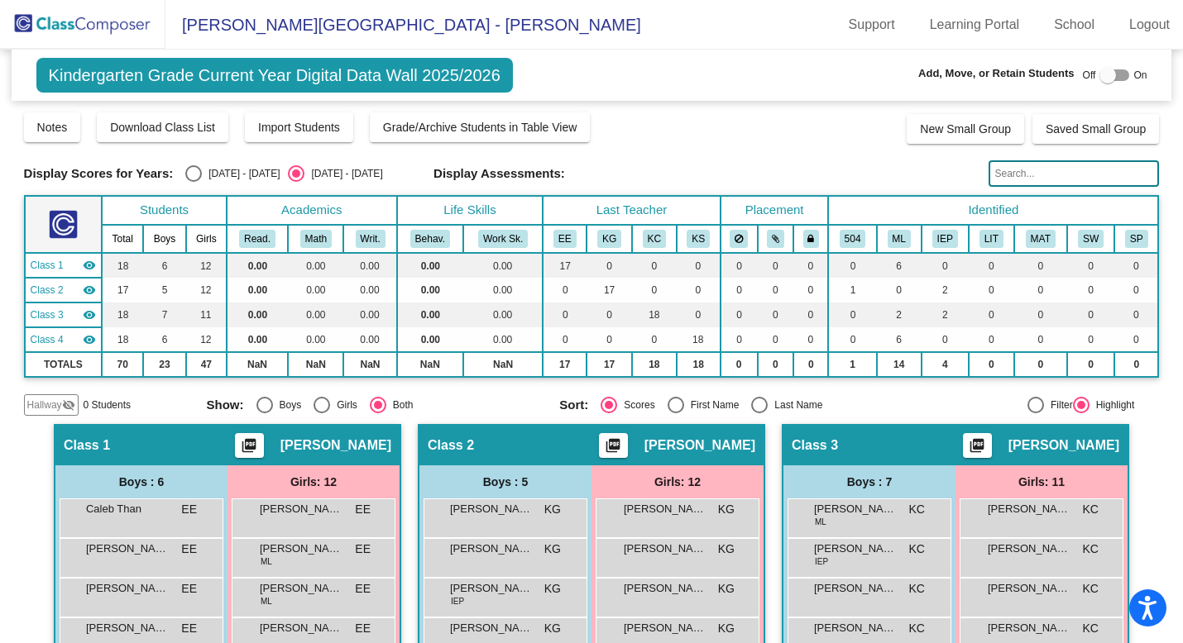
click at [65, 35] on img at bounding box center [82, 24] width 165 height 49
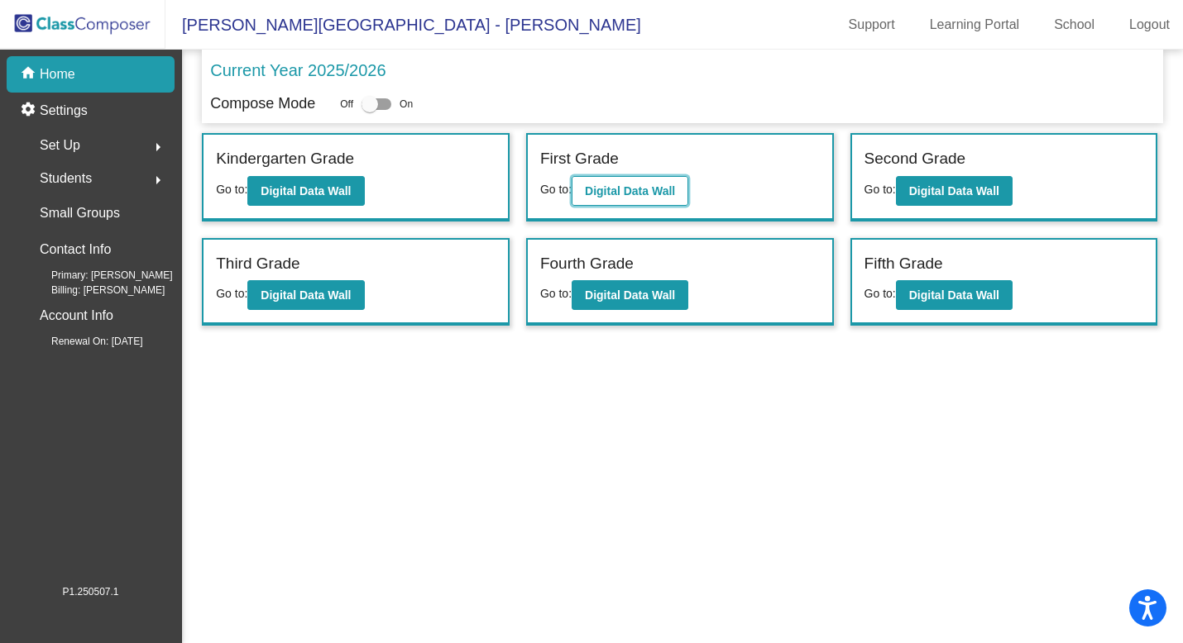
click at [631, 182] on button "Digital Data Wall" at bounding box center [629, 191] width 117 height 30
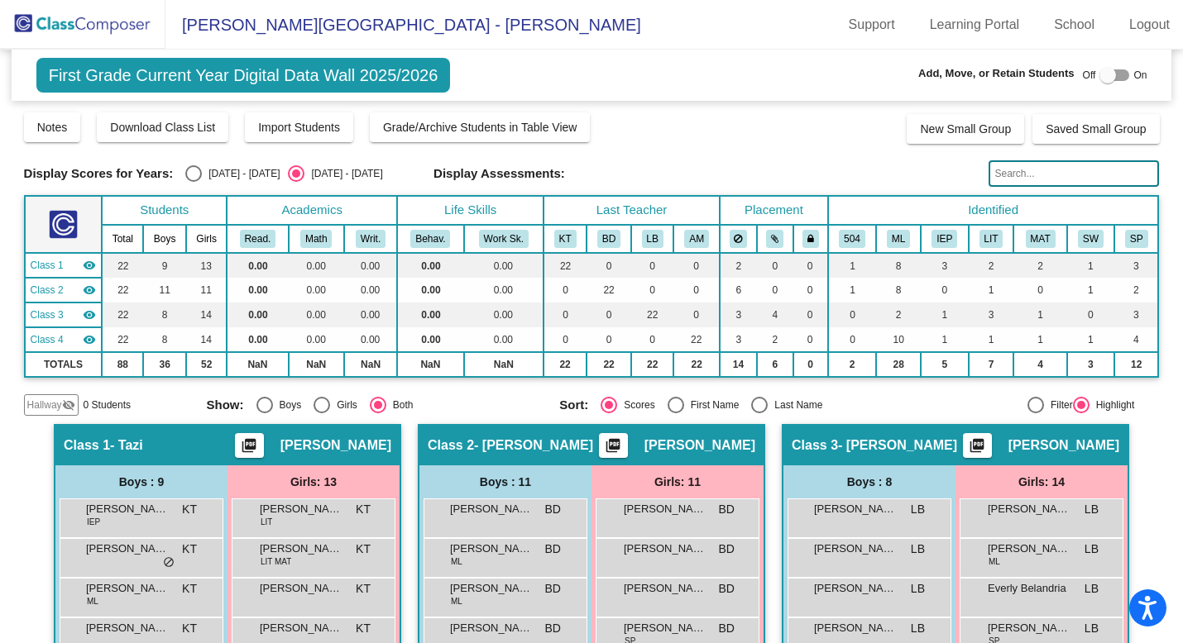
click at [95, 24] on img at bounding box center [82, 24] width 165 height 49
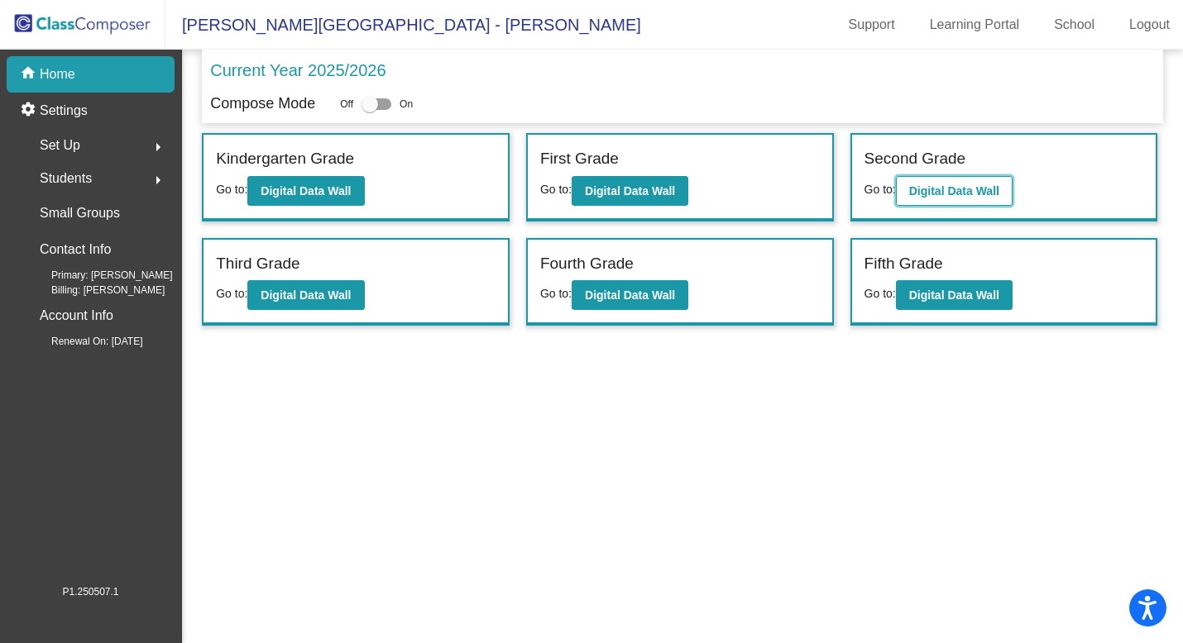
click at [937, 198] on button "Digital Data Wall" at bounding box center [954, 191] width 117 height 30
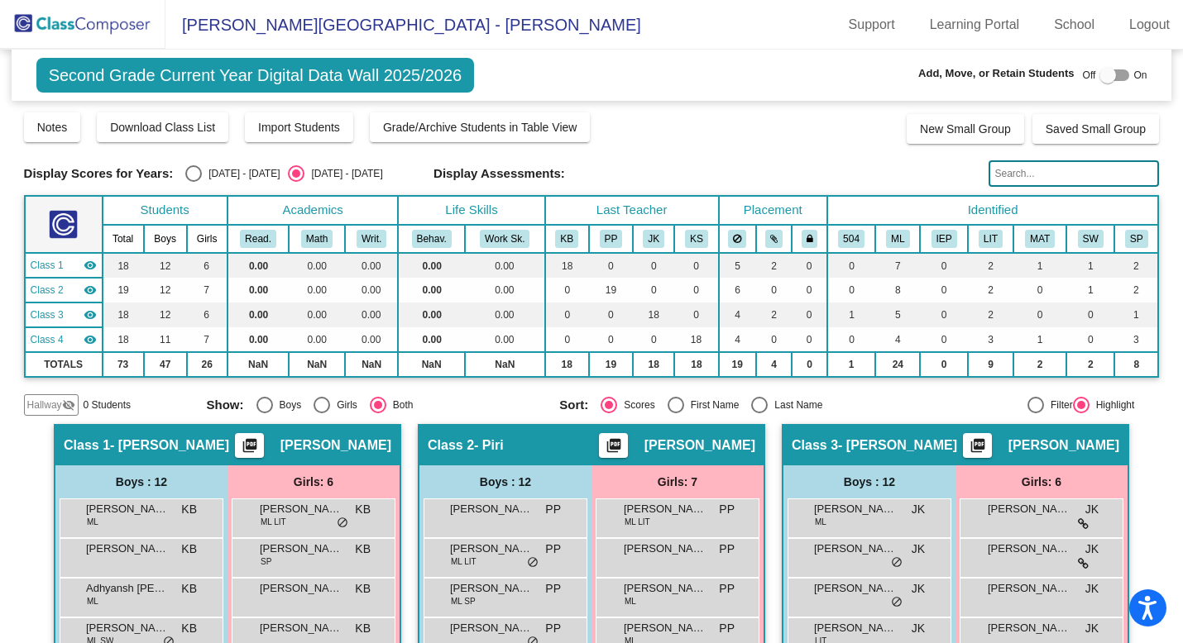
click at [102, 22] on img at bounding box center [82, 24] width 165 height 49
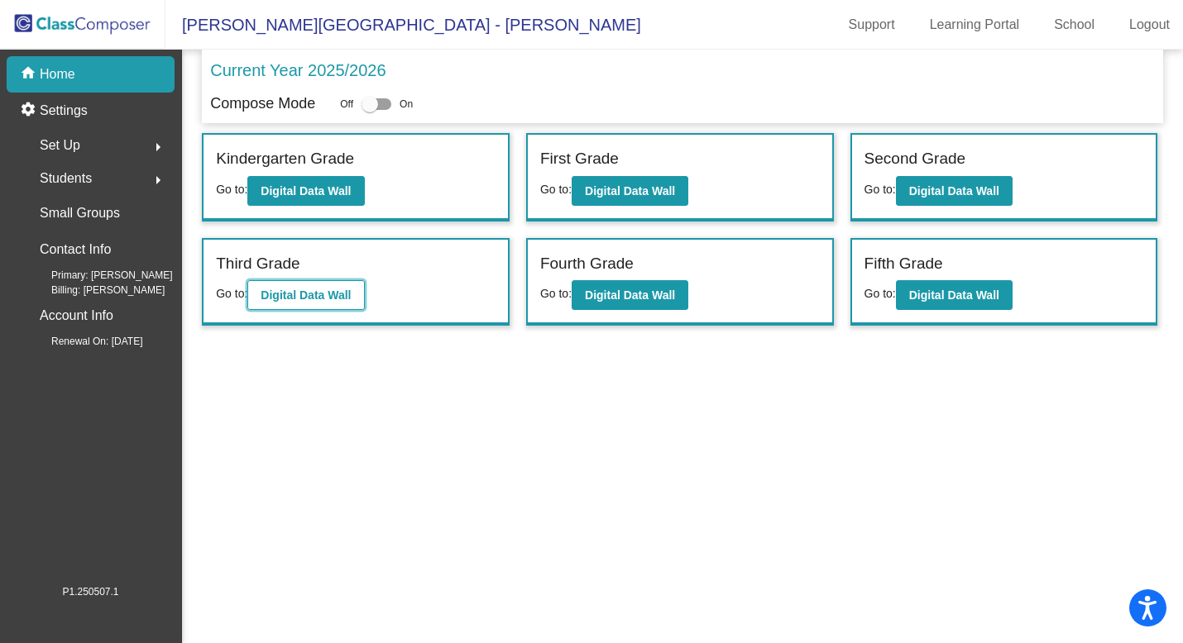
click at [283, 299] on b "Digital Data Wall" at bounding box center [306, 295] width 90 height 13
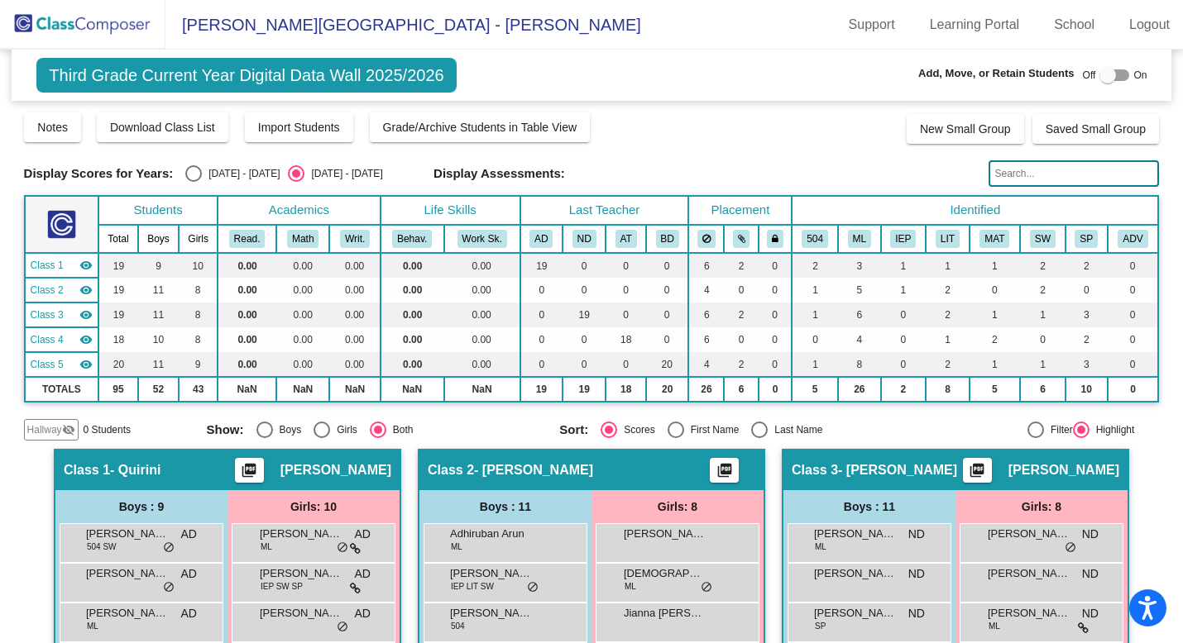
click at [94, 26] on img at bounding box center [82, 24] width 165 height 49
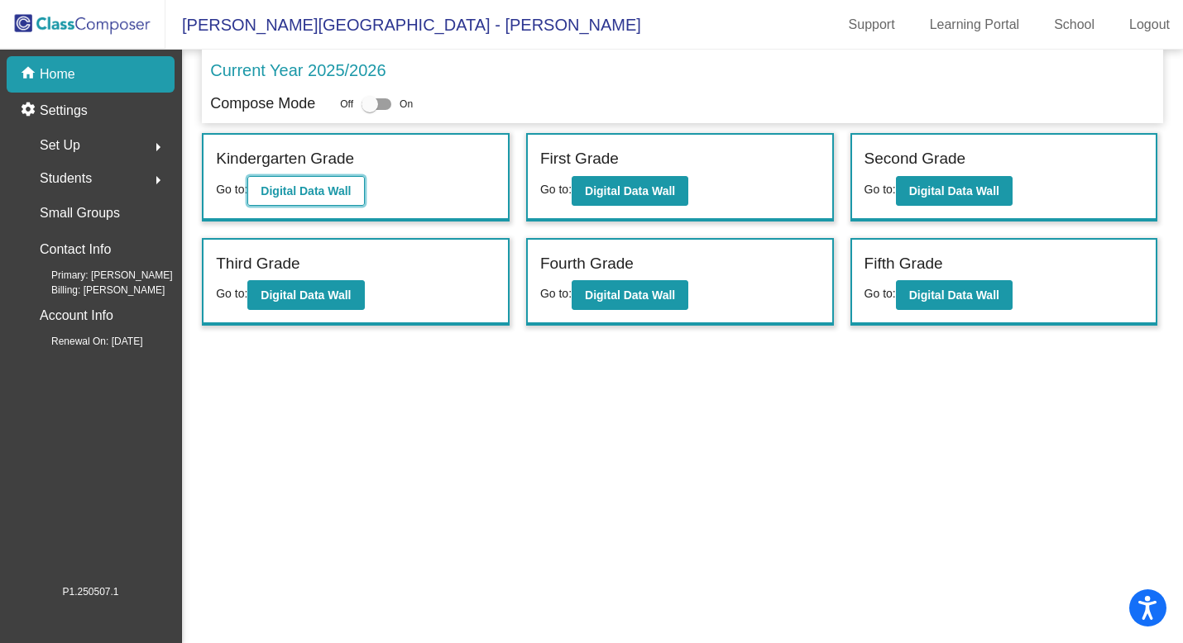
click at [301, 195] on b "Digital Data Wall" at bounding box center [306, 190] width 90 height 13
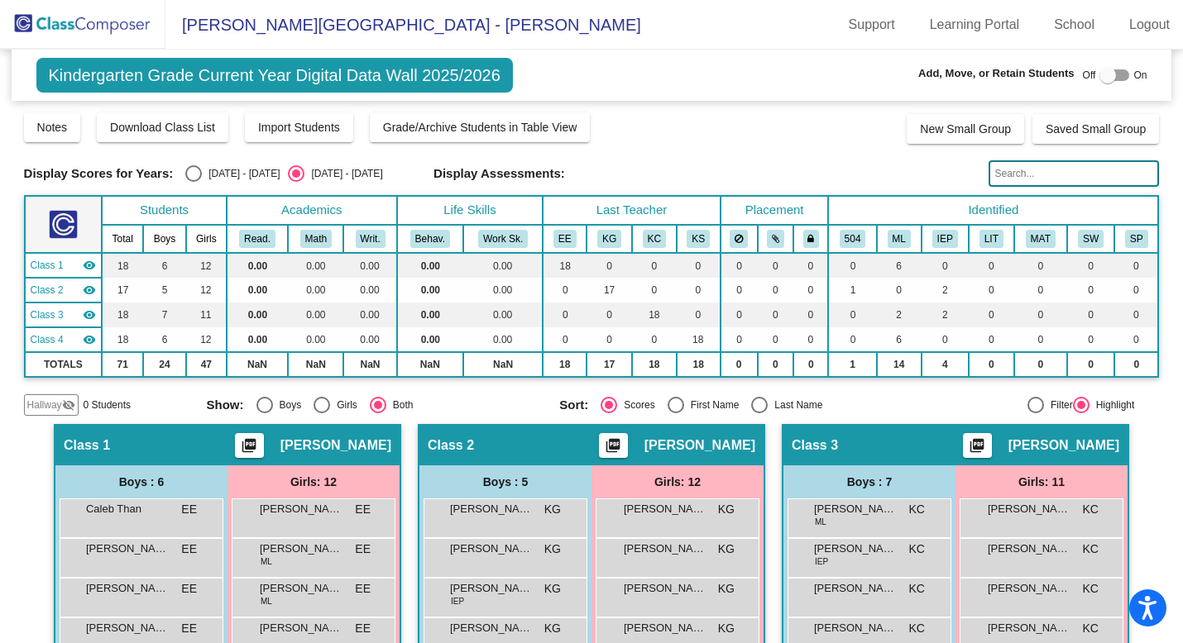
click at [103, 30] on img at bounding box center [82, 24] width 165 height 49
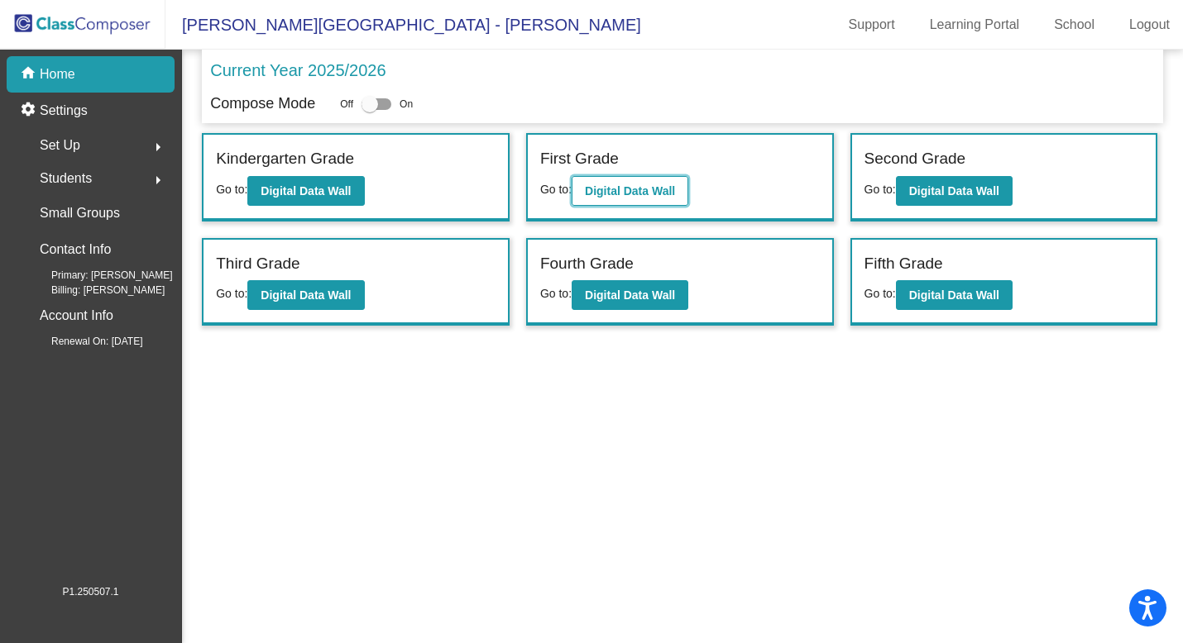
click at [611, 189] on b "Digital Data Wall" at bounding box center [630, 190] width 90 height 13
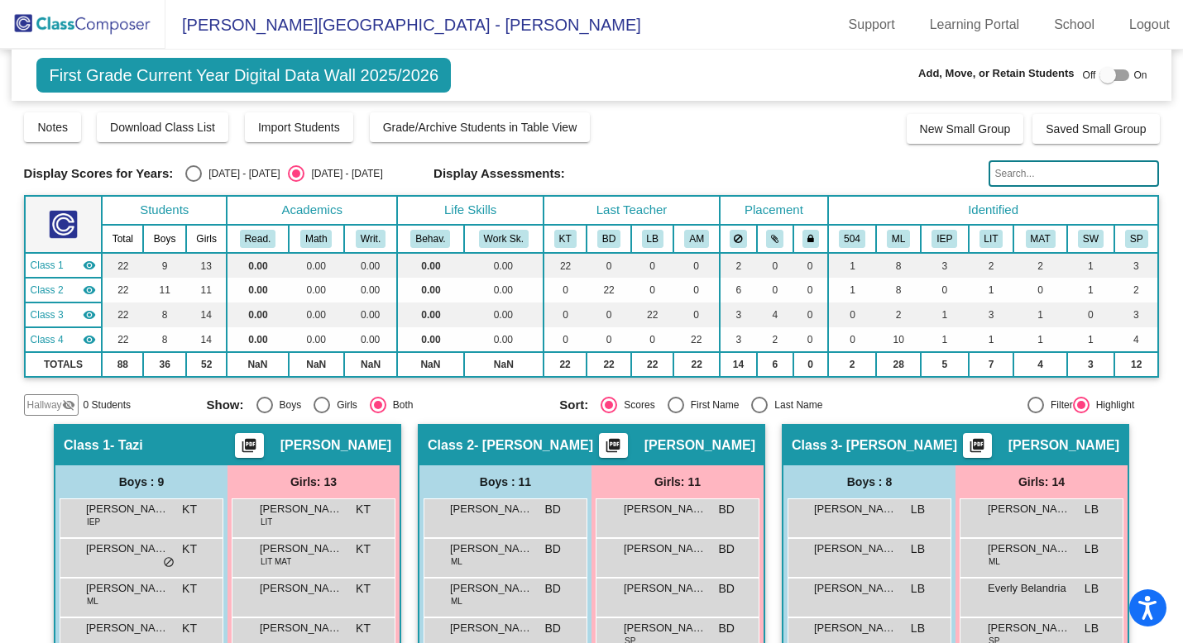
click at [122, 29] on img at bounding box center [82, 24] width 165 height 49
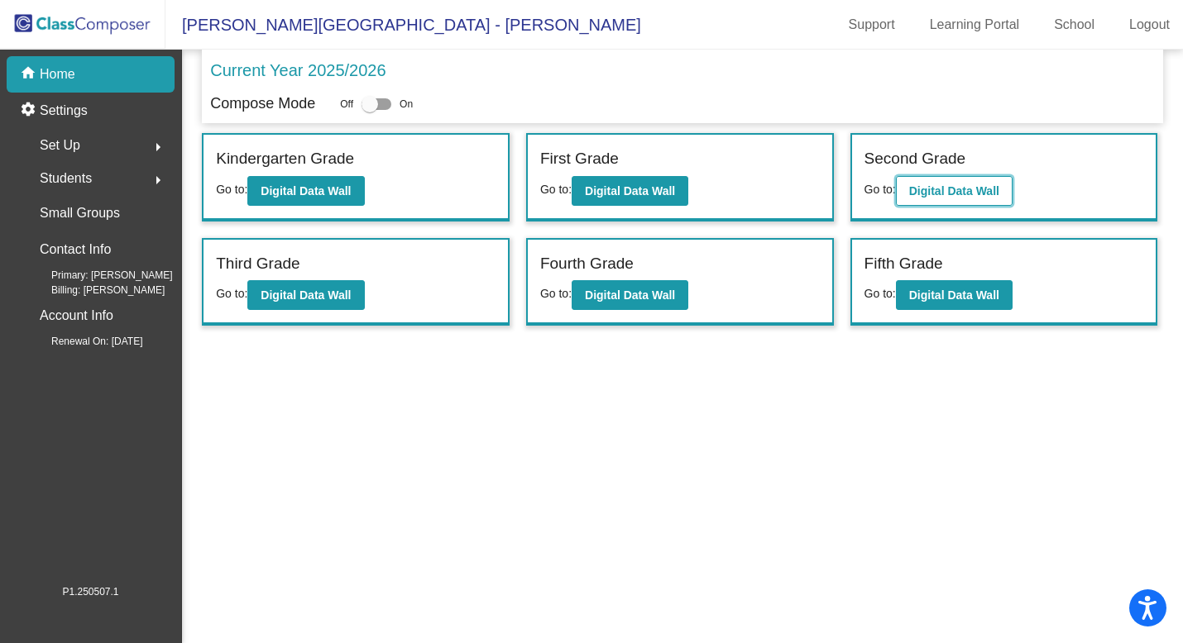
click at [937, 197] on b "Digital Data Wall" at bounding box center [954, 190] width 90 height 13
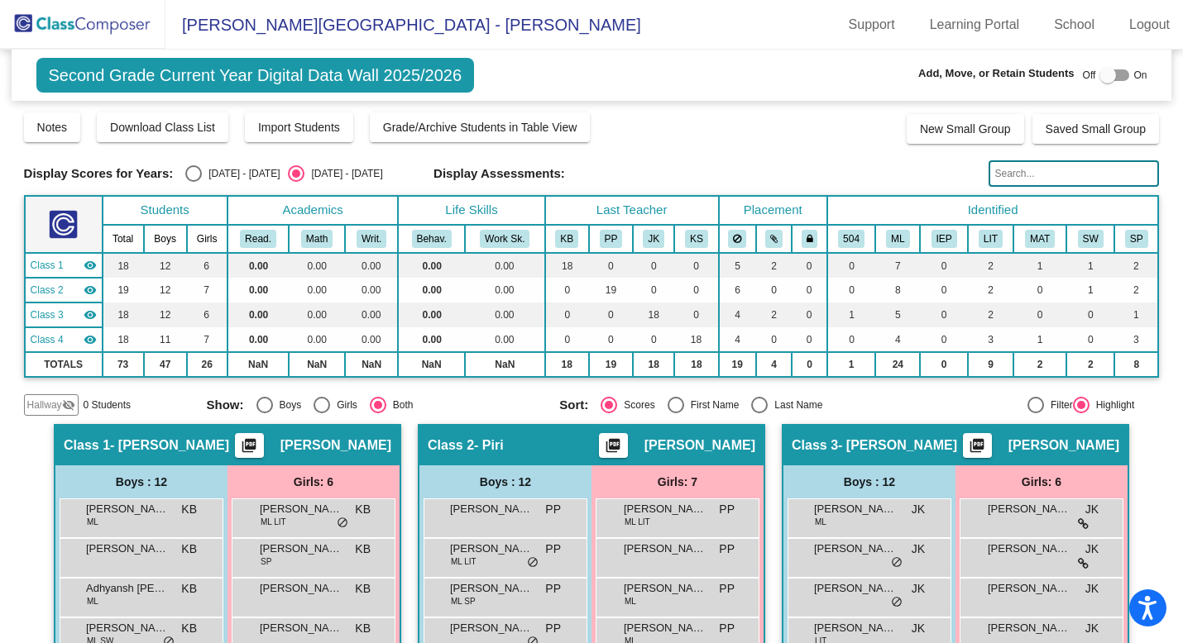
click at [106, 29] on img at bounding box center [82, 24] width 165 height 49
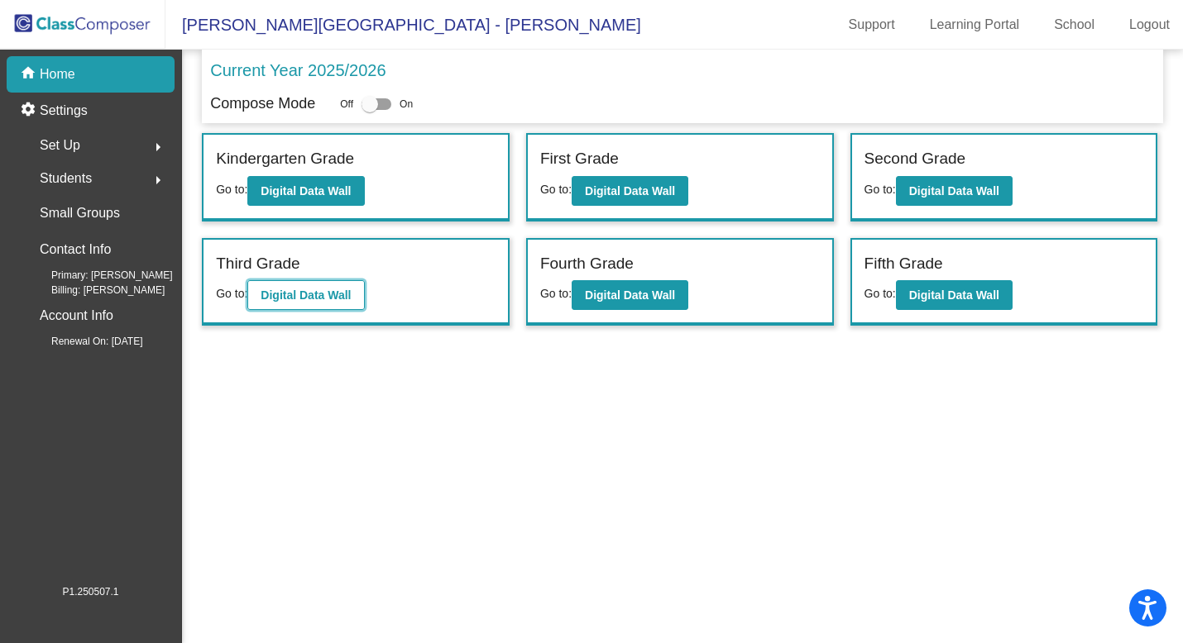
click at [303, 289] on b "Digital Data Wall" at bounding box center [306, 295] width 90 height 13
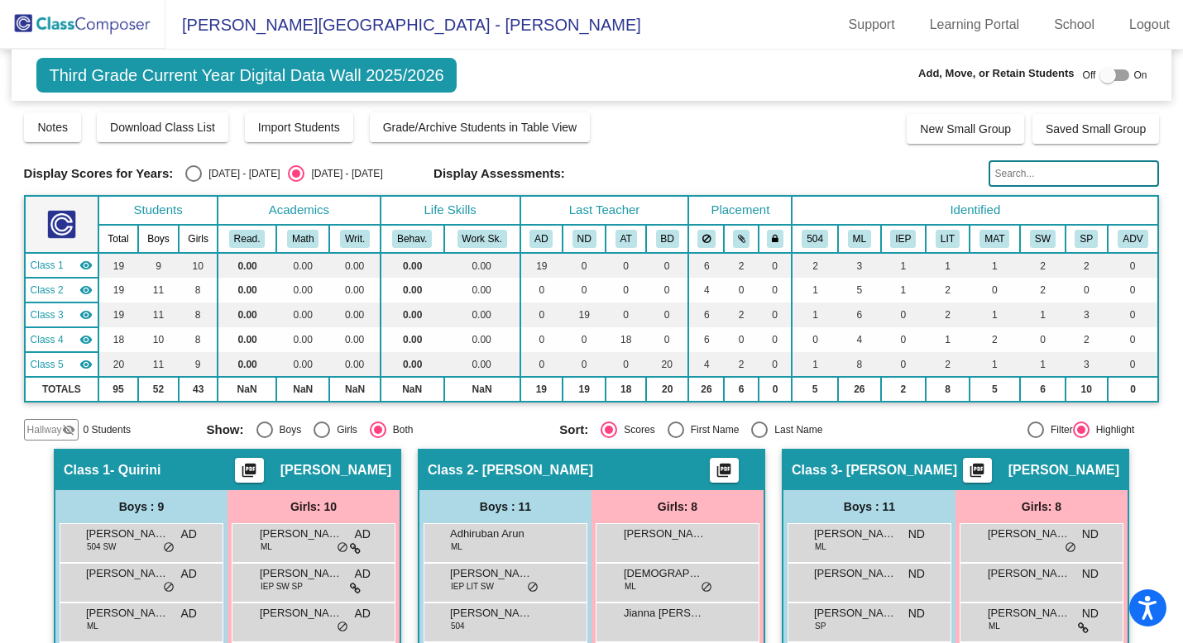
click at [101, 20] on img at bounding box center [82, 24] width 165 height 49
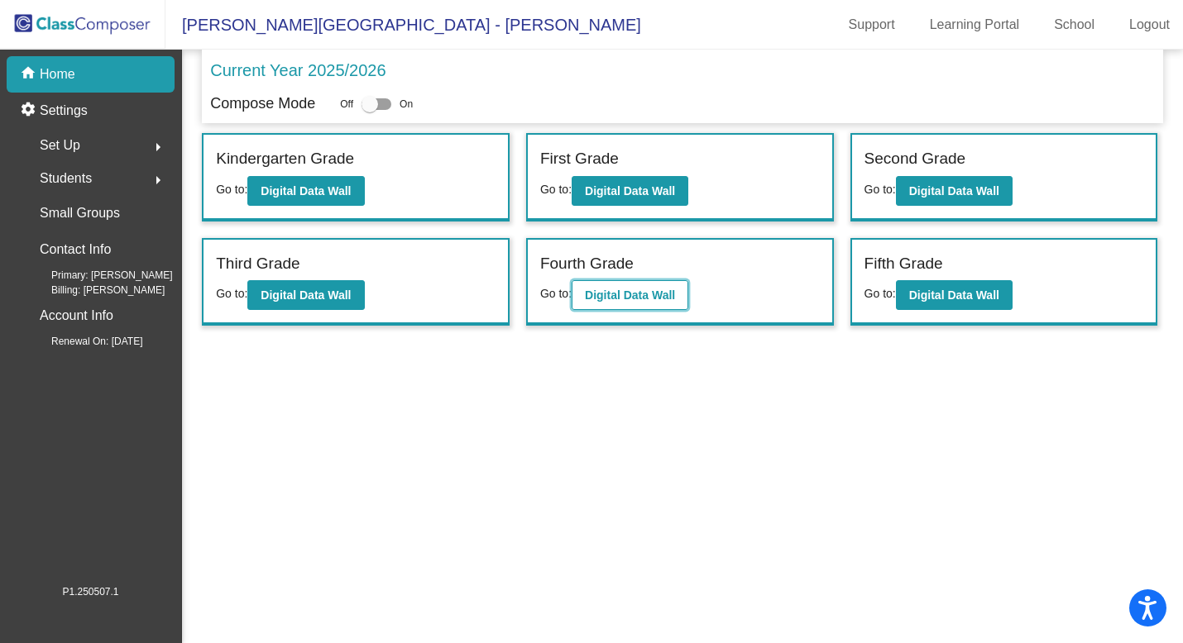
click at [609, 304] on button "Digital Data Wall" at bounding box center [629, 295] width 117 height 30
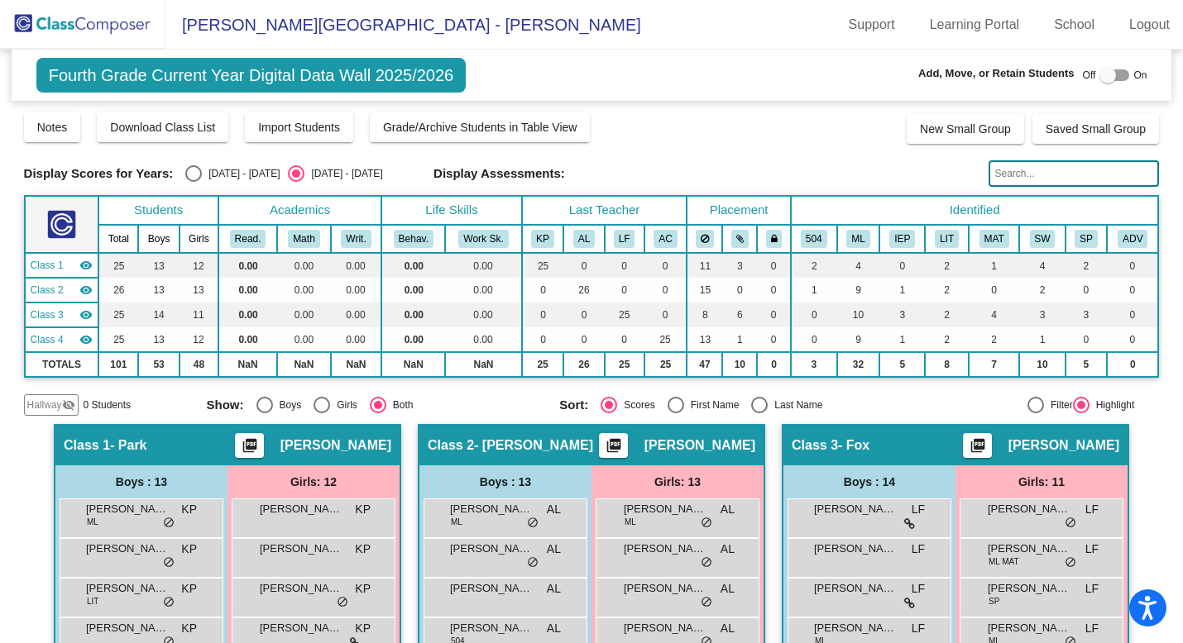
click at [104, 24] on img at bounding box center [82, 24] width 165 height 49
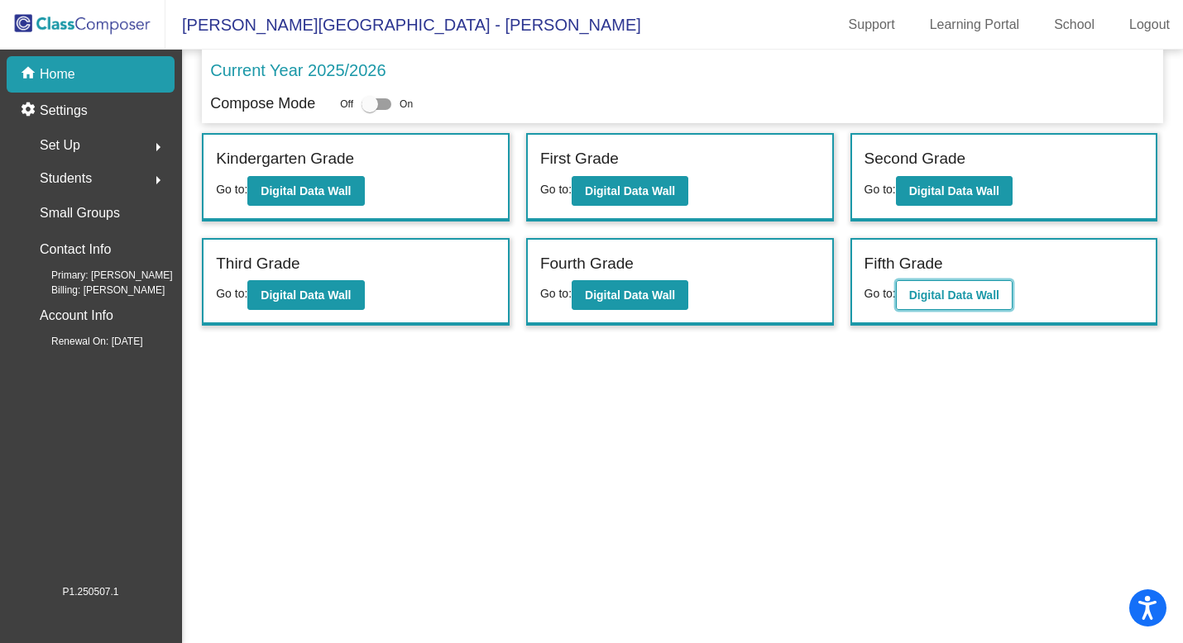
click at [938, 289] on b "Digital Data Wall" at bounding box center [954, 295] width 90 height 13
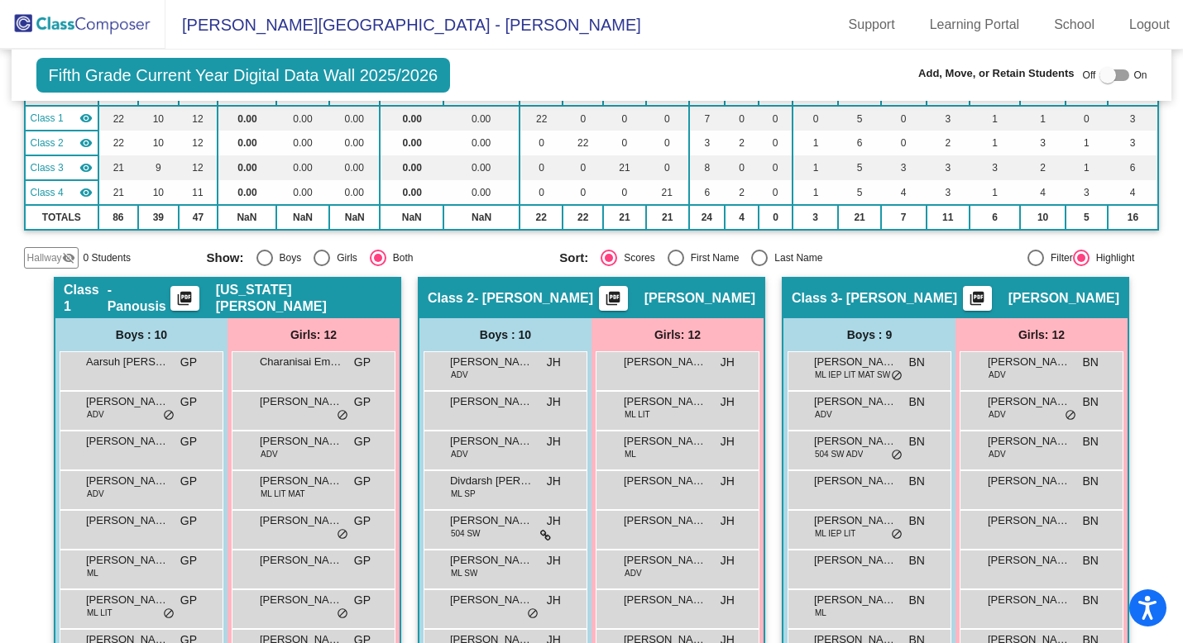
scroll to position [88, 0]
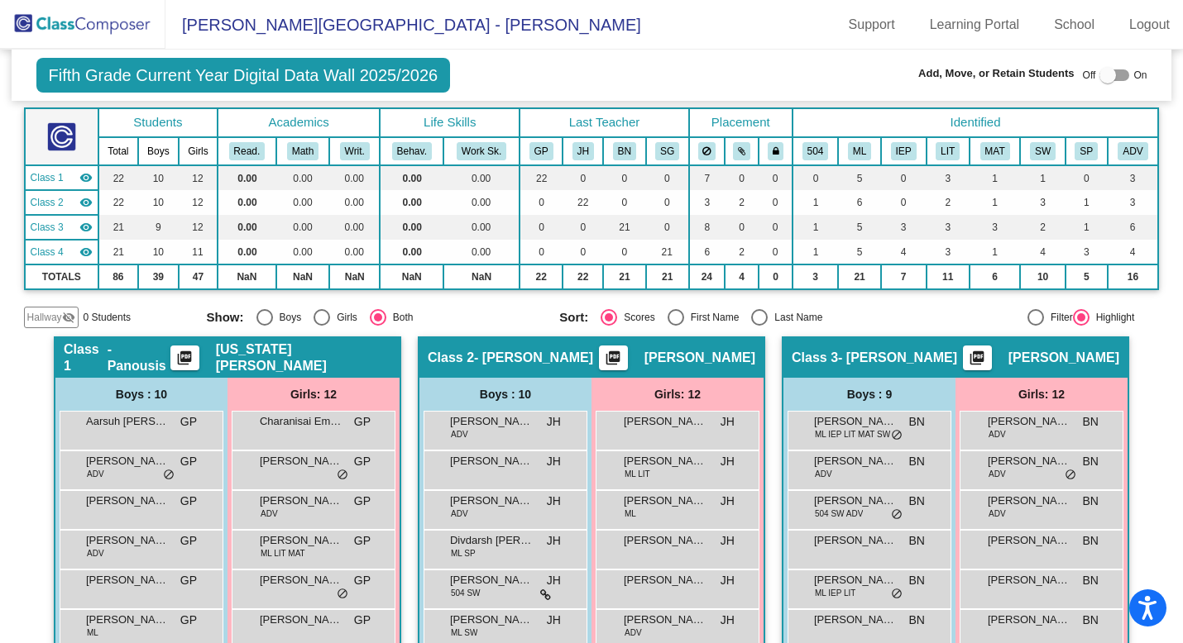
click at [90, 28] on img at bounding box center [82, 24] width 165 height 49
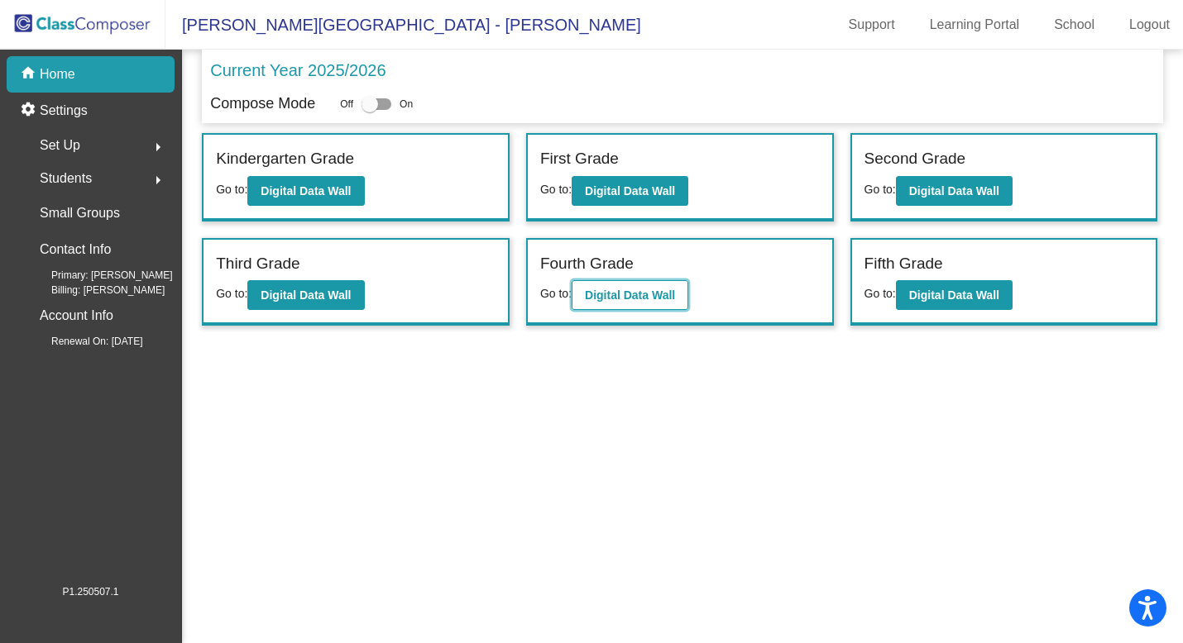
click at [675, 297] on b "Digital Data Wall" at bounding box center [630, 295] width 90 height 13
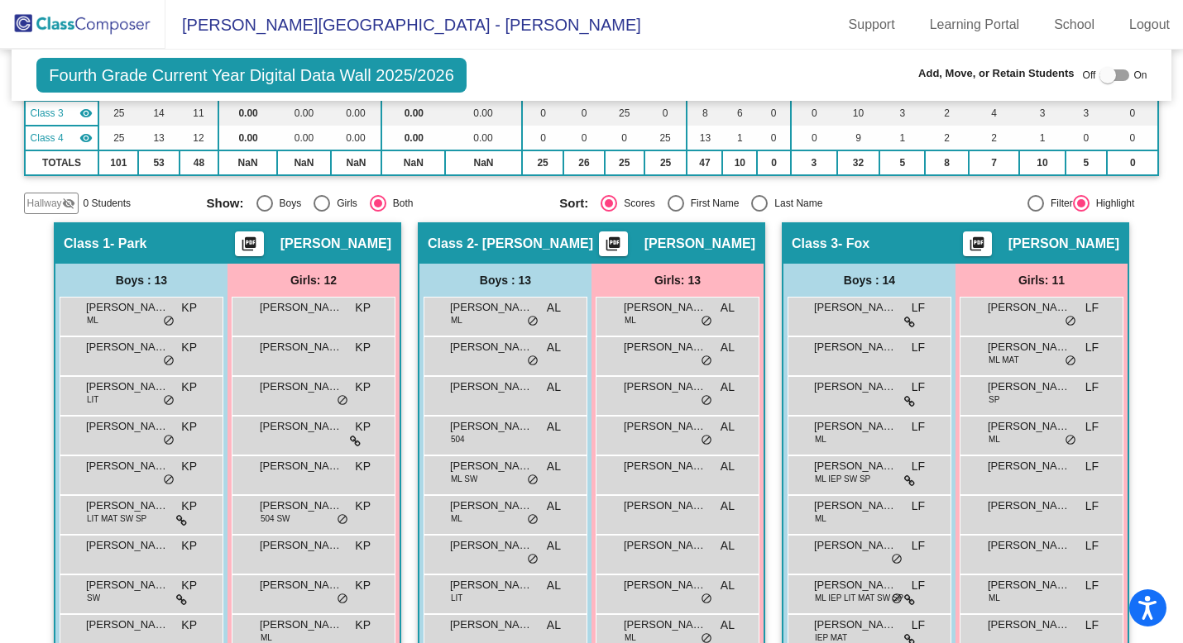
scroll to position [206, 0]
